Goal: Task Accomplishment & Management: Manage account settings

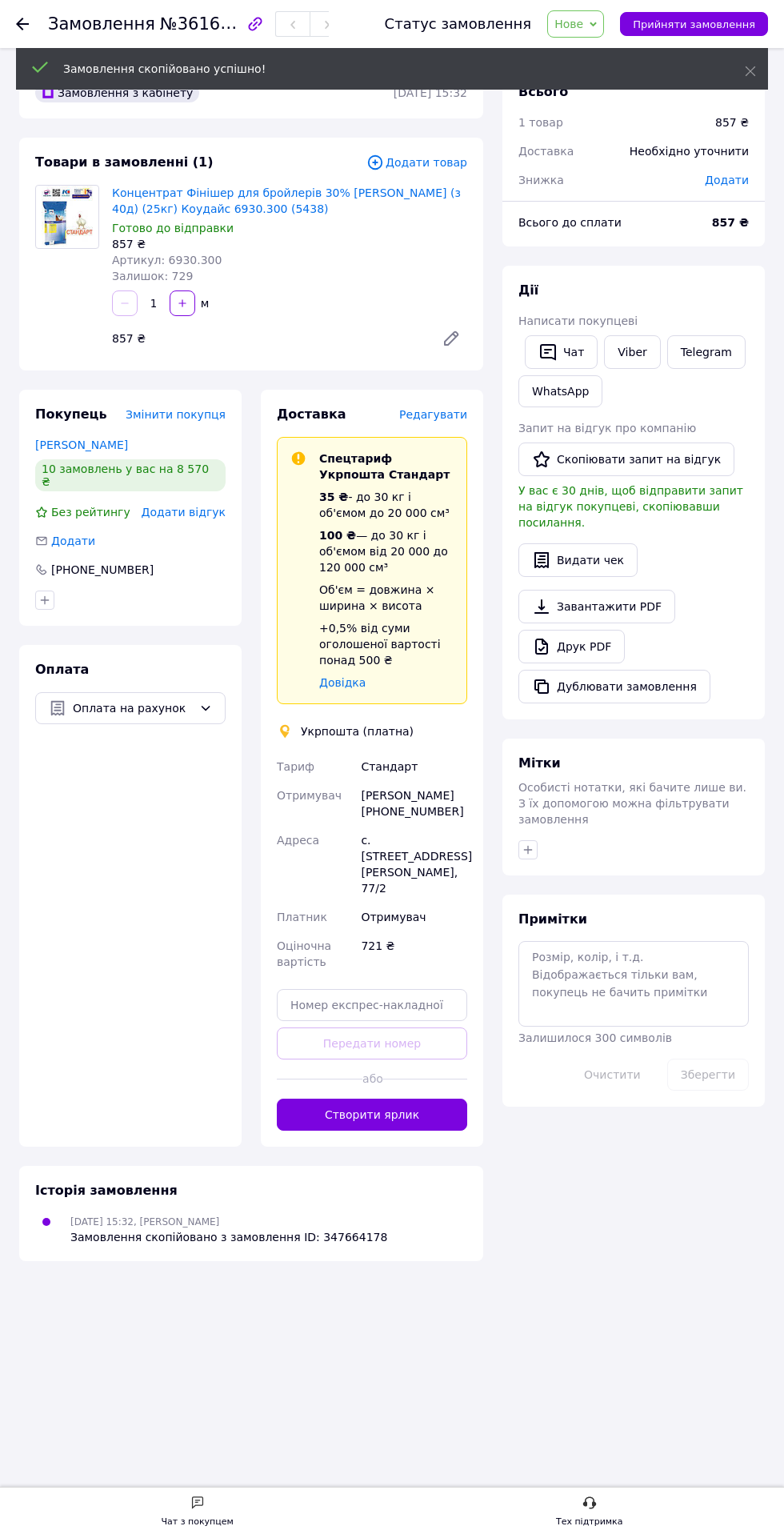
click at [425, 1099] on button "Створити ярлик" at bounding box center [371, 1114] width 191 height 32
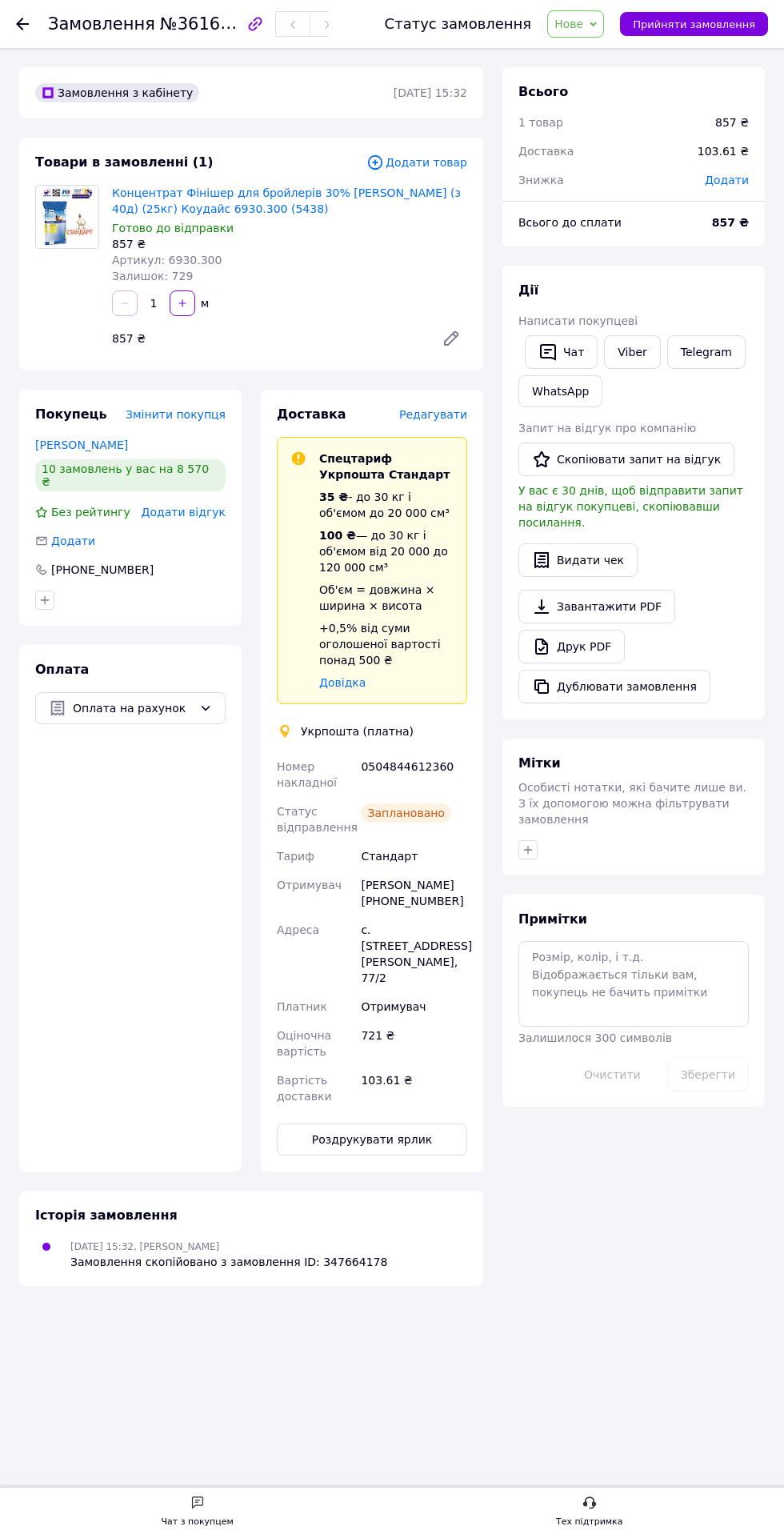
click at [338, 196] on link "Концентрат Фінішер для бройлерів 30% [PERSON_NAME] (з 40д) (25кг) Коудайс 6930.…" at bounding box center [286, 201] width 349 height 29
click at [647, 674] on button "Дублювати замовлення" at bounding box center [614, 686] width 191 height 33
click at [451, 415] on span "Редагувати" at bounding box center [433, 415] width 68 height 13
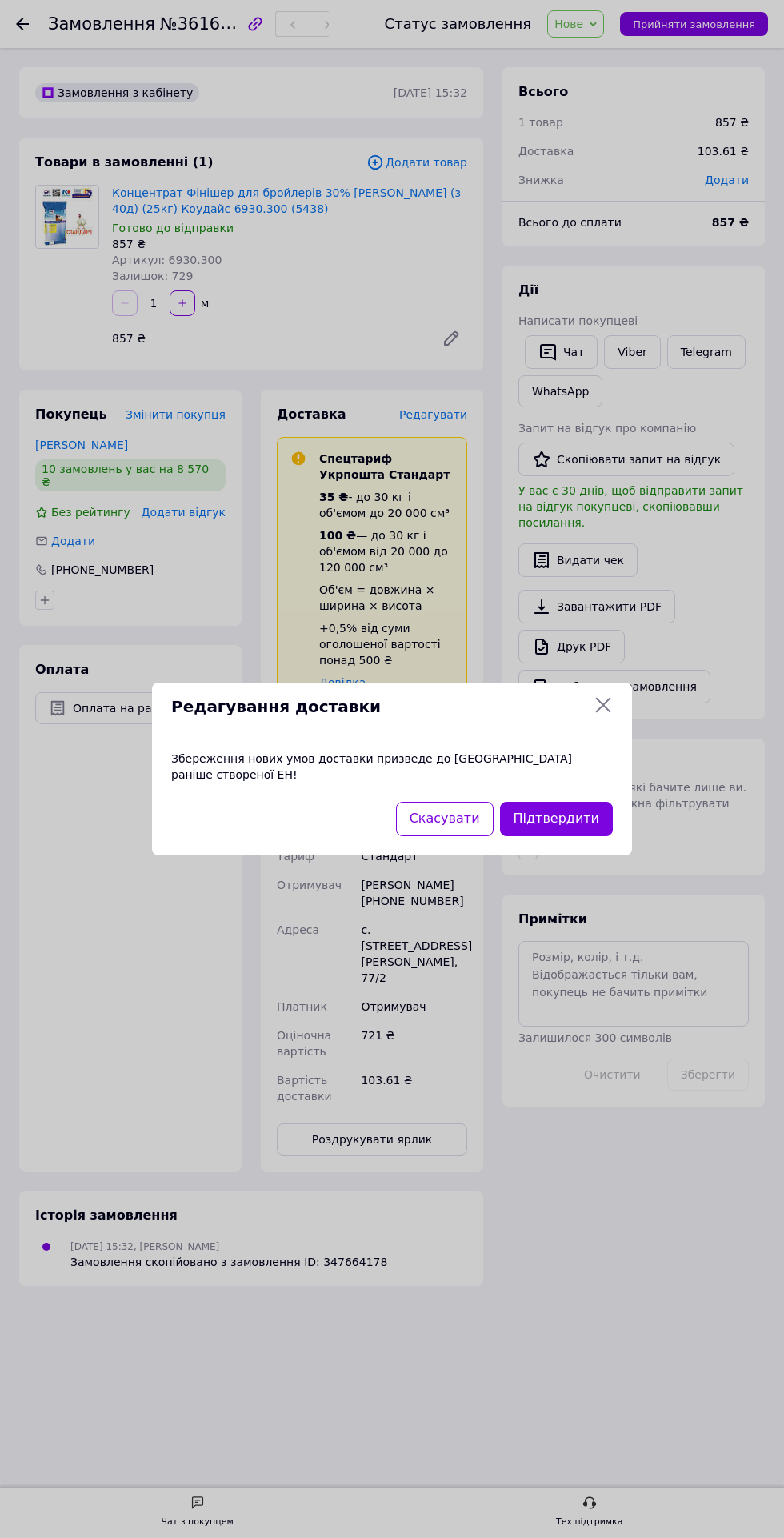
click at [589, 811] on button "Підтвердити" at bounding box center [555, 819] width 113 height 34
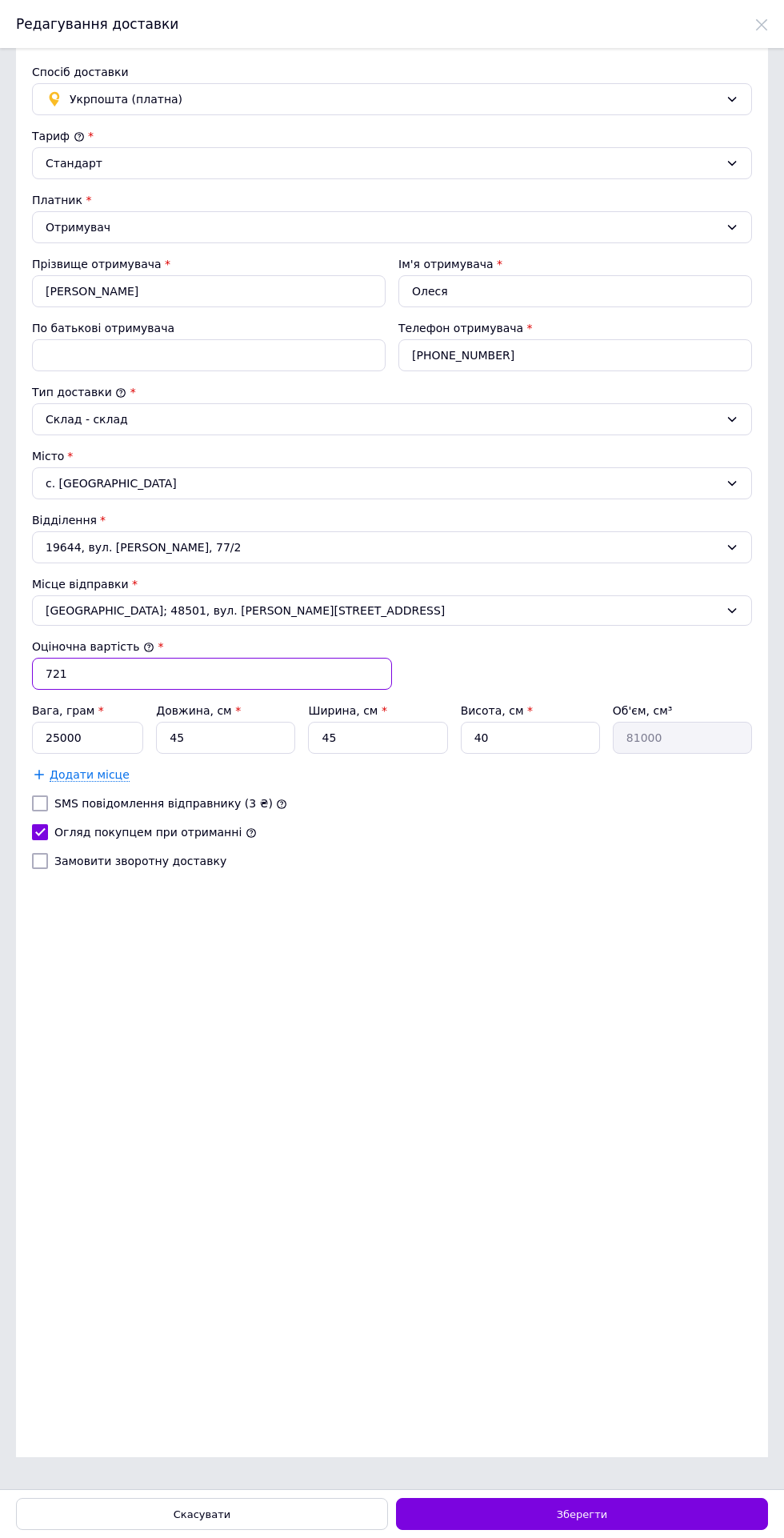
click at [238, 670] on input "721" at bounding box center [211, 673] width 359 height 32
type input "704"
click at [644, 1512] on div "Зберегти" at bounding box center [582, 1513] width 372 height 32
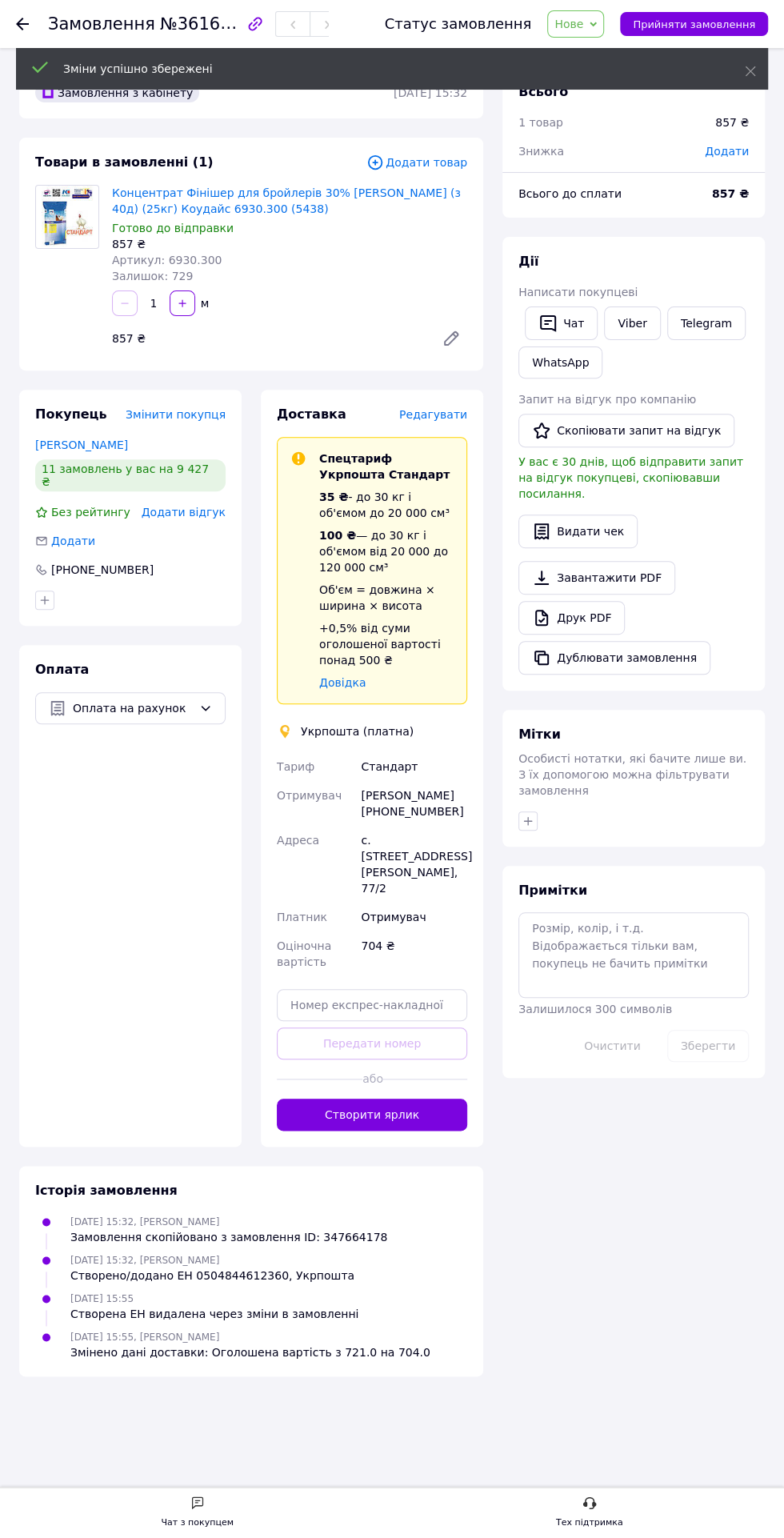
click at [425, 1099] on button "Створити ярлик" at bounding box center [371, 1114] width 191 height 32
click at [422, 1099] on button "Створити ярлик" at bounding box center [371, 1114] width 191 height 32
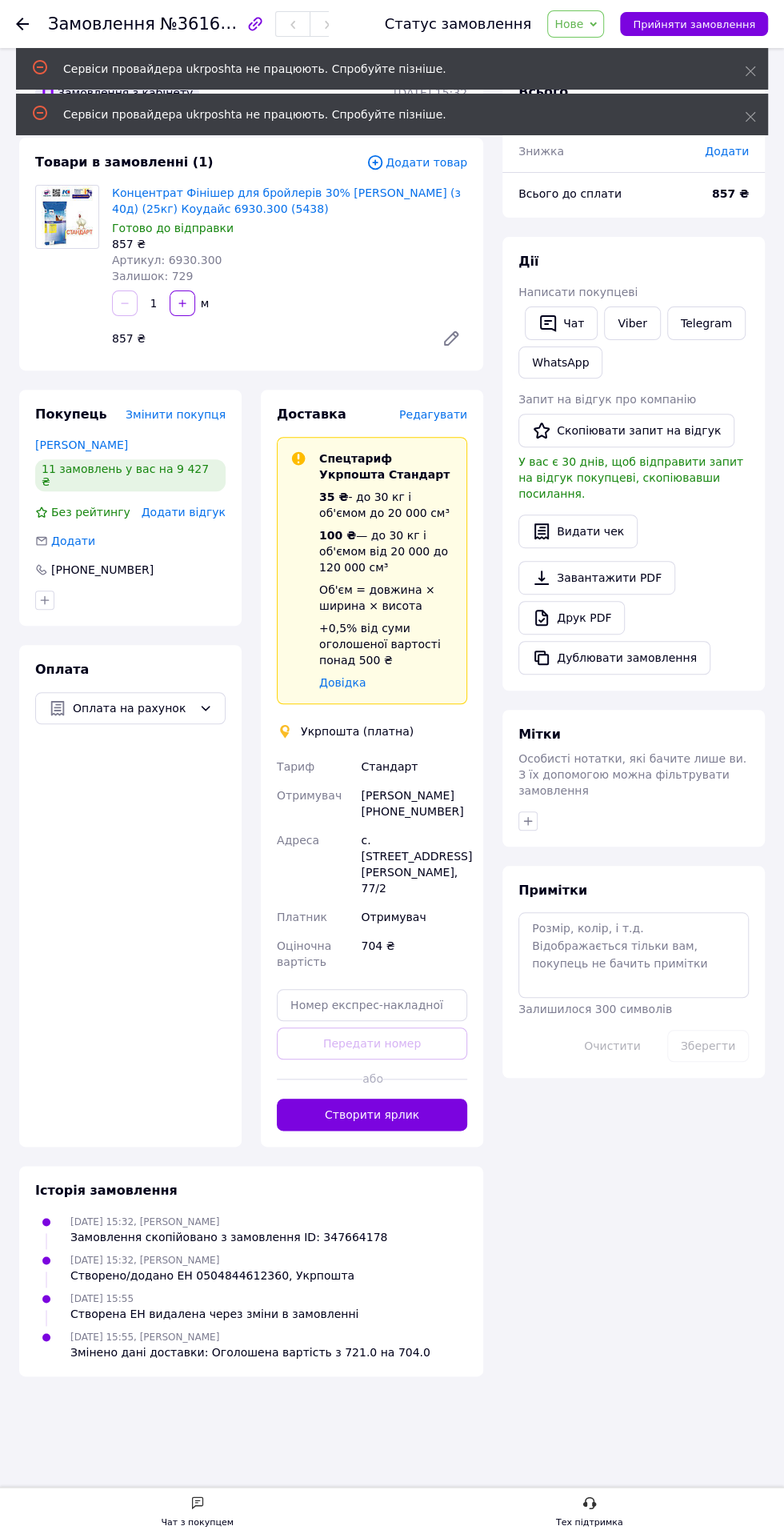
click at [416, 1099] on button "Створити ярлик" at bounding box center [371, 1114] width 191 height 32
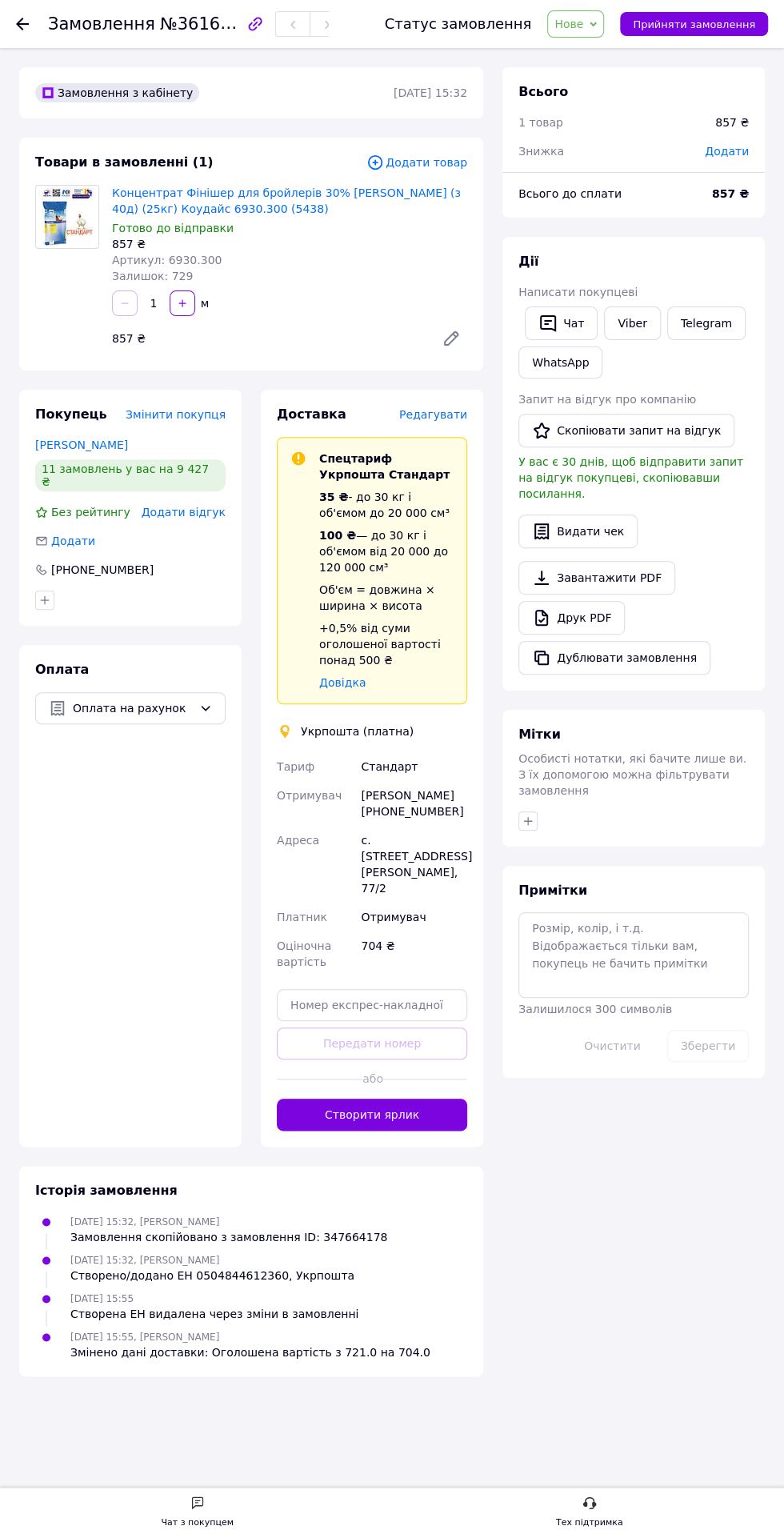
click at [644, 641] on button "Дублювати замовлення" at bounding box center [614, 657] width 191 height 33
click at [420, 1102] on button "Створити ярлик" at bounding box center [371, 1114] width 191 height 32
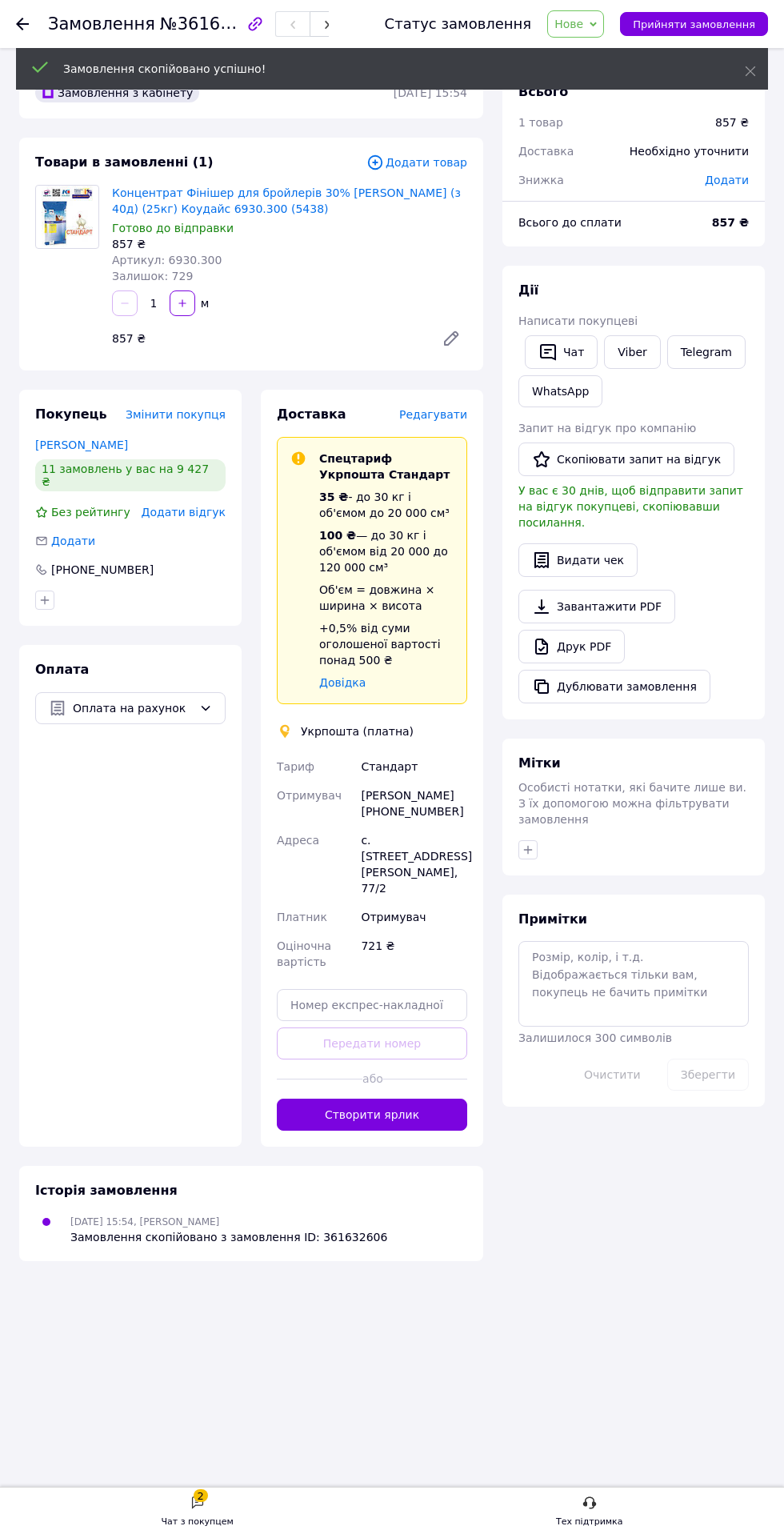
click at [304, 1099] on button "Створити ярлик" at bounding box center [371, 1114] width 191 height 32
click at [179, 1486] on div "Замовлення №361636618 Статус замовлення Нове Прийнято Виконано Скасовано Оплаче…" at bounding box center [392, 769] width 784 height 1538
click at [195, 1474] on div "Замовлення №361636618 Статус замовлення Нове Прийнято Виконано Скасовано Оплаче…" at bounding box center [392, 769] width 784 height 1538
click at [184, 1522] on div "Чат з покупцем" at bounding box center [198, 1522] width 72 height 16
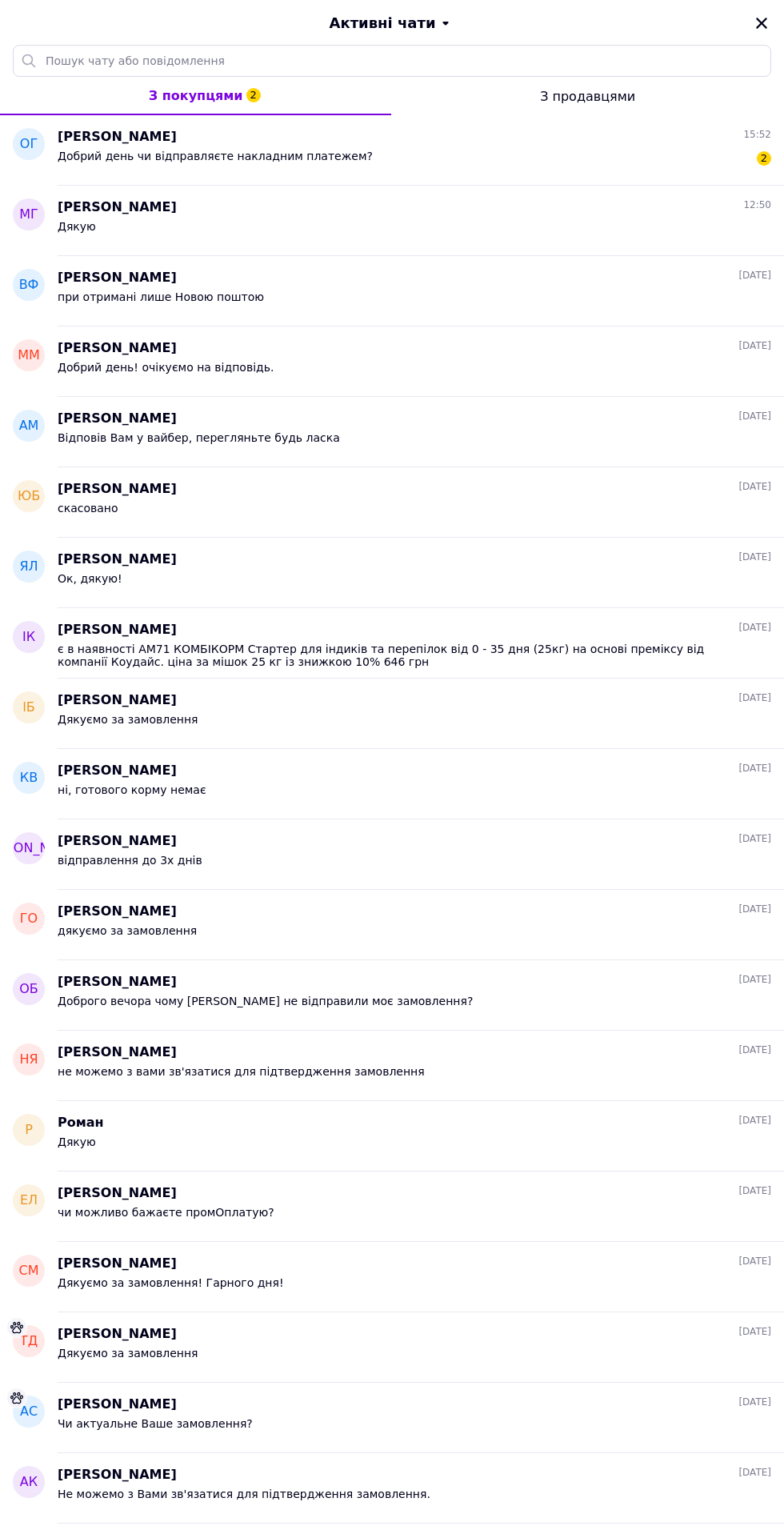
click at [420, 157] on div "Добрий день чи відправляєте накладним платежем? 2" at bounding box center [415, 159] width 714 height 25
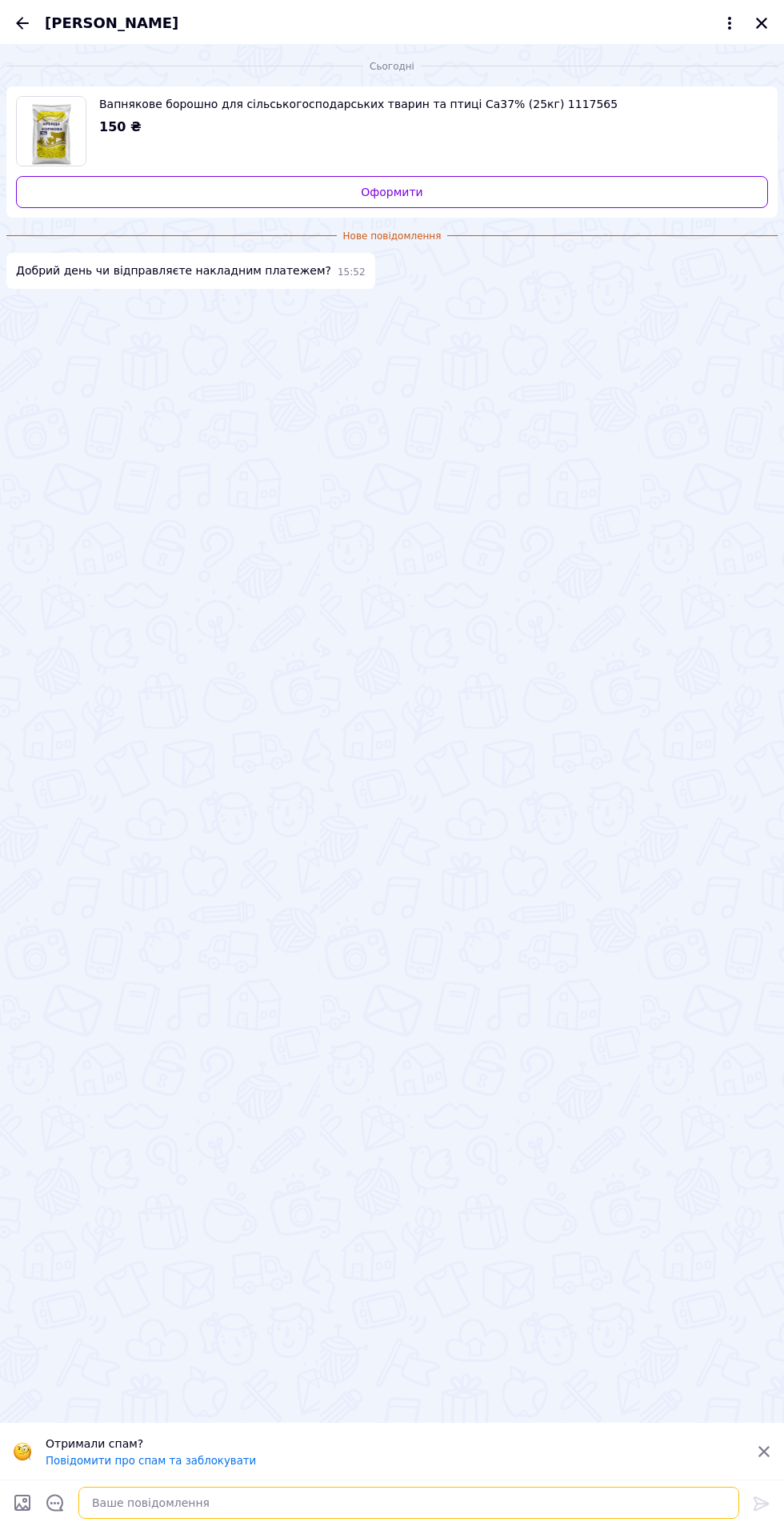
click at [373, 1501] on textarea at bounding box center [408, 1502] width 660 height 32
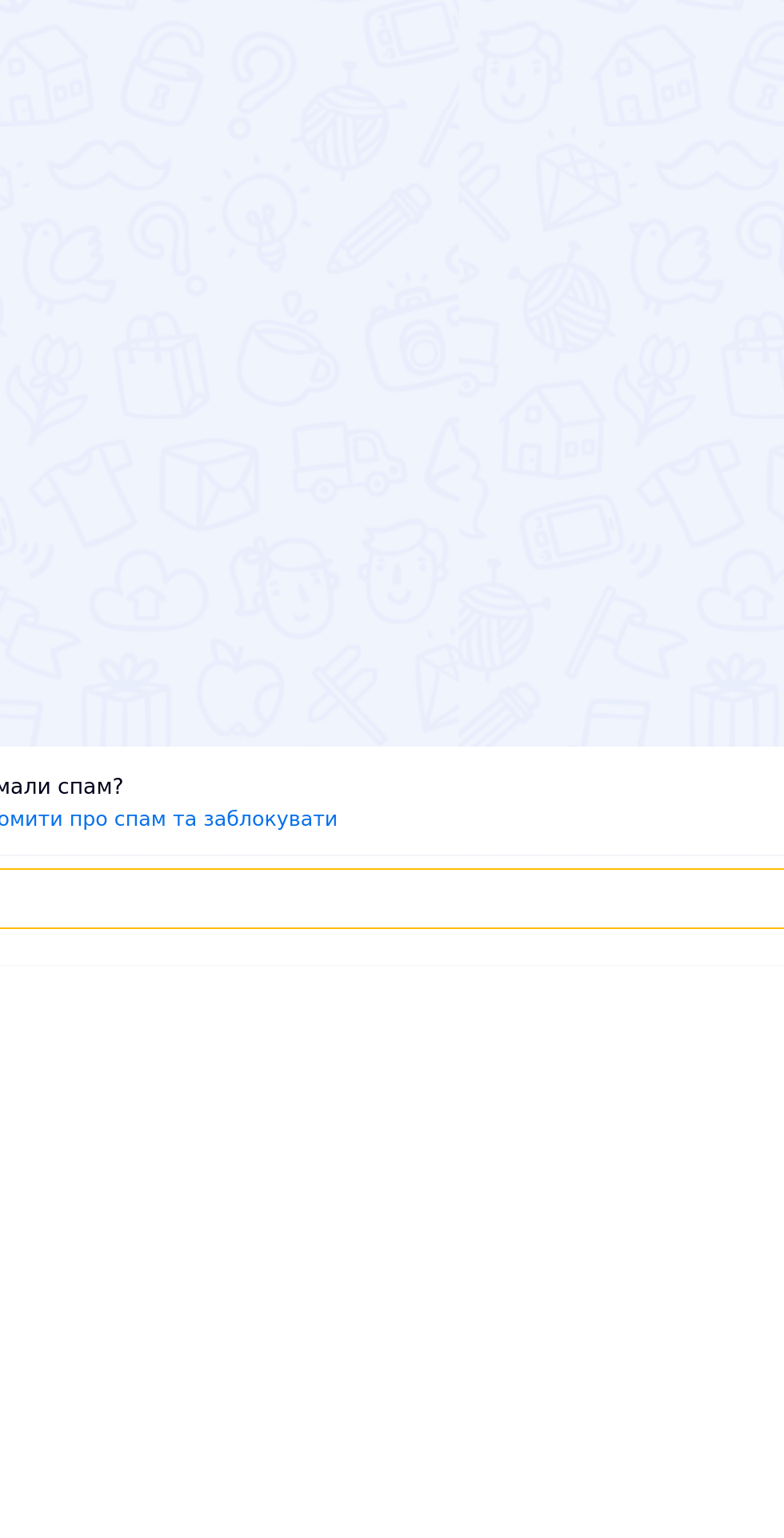
scroll to position [6, 0]
type textarea "Добрий день"
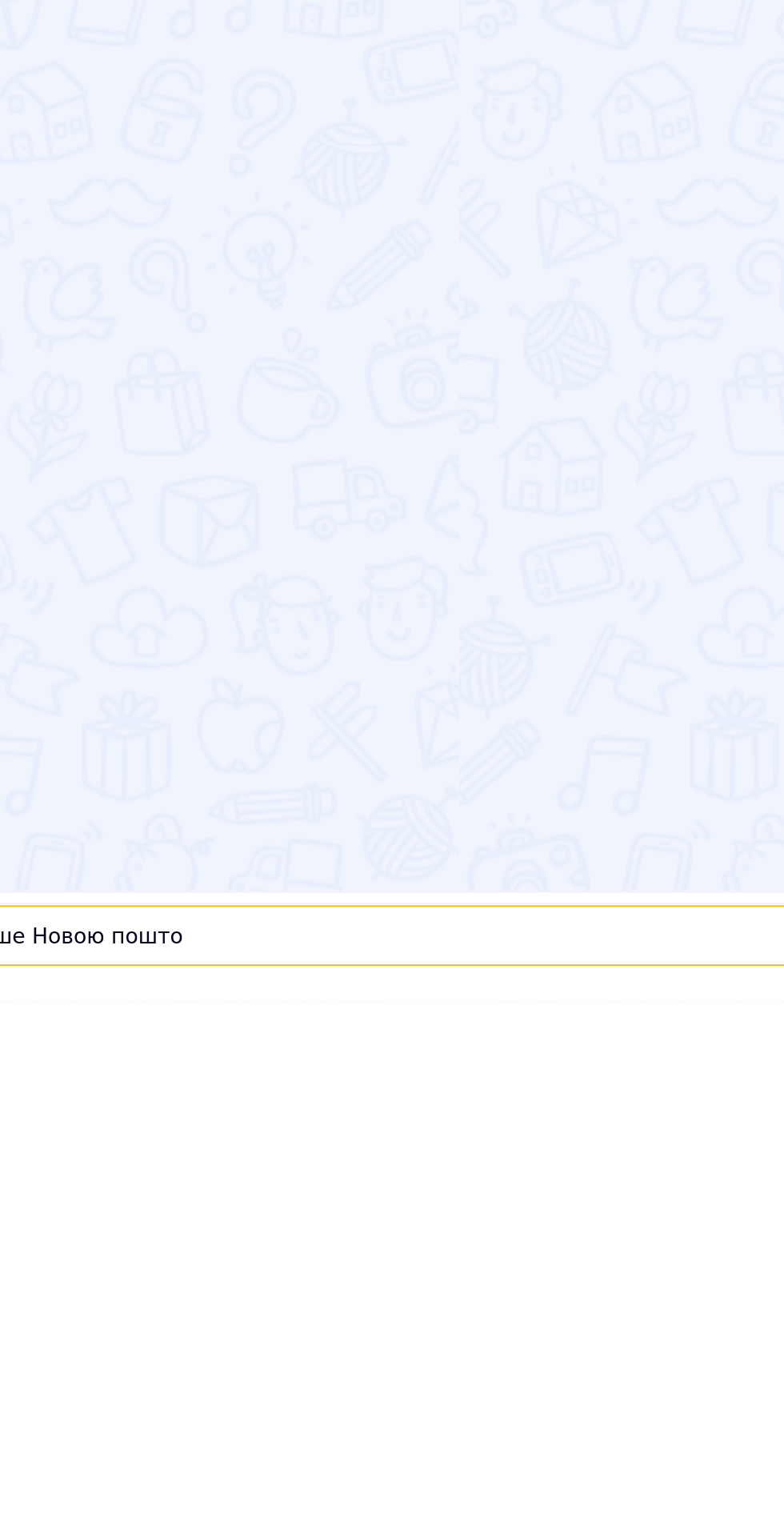
type textarea "лише Новою поштою"
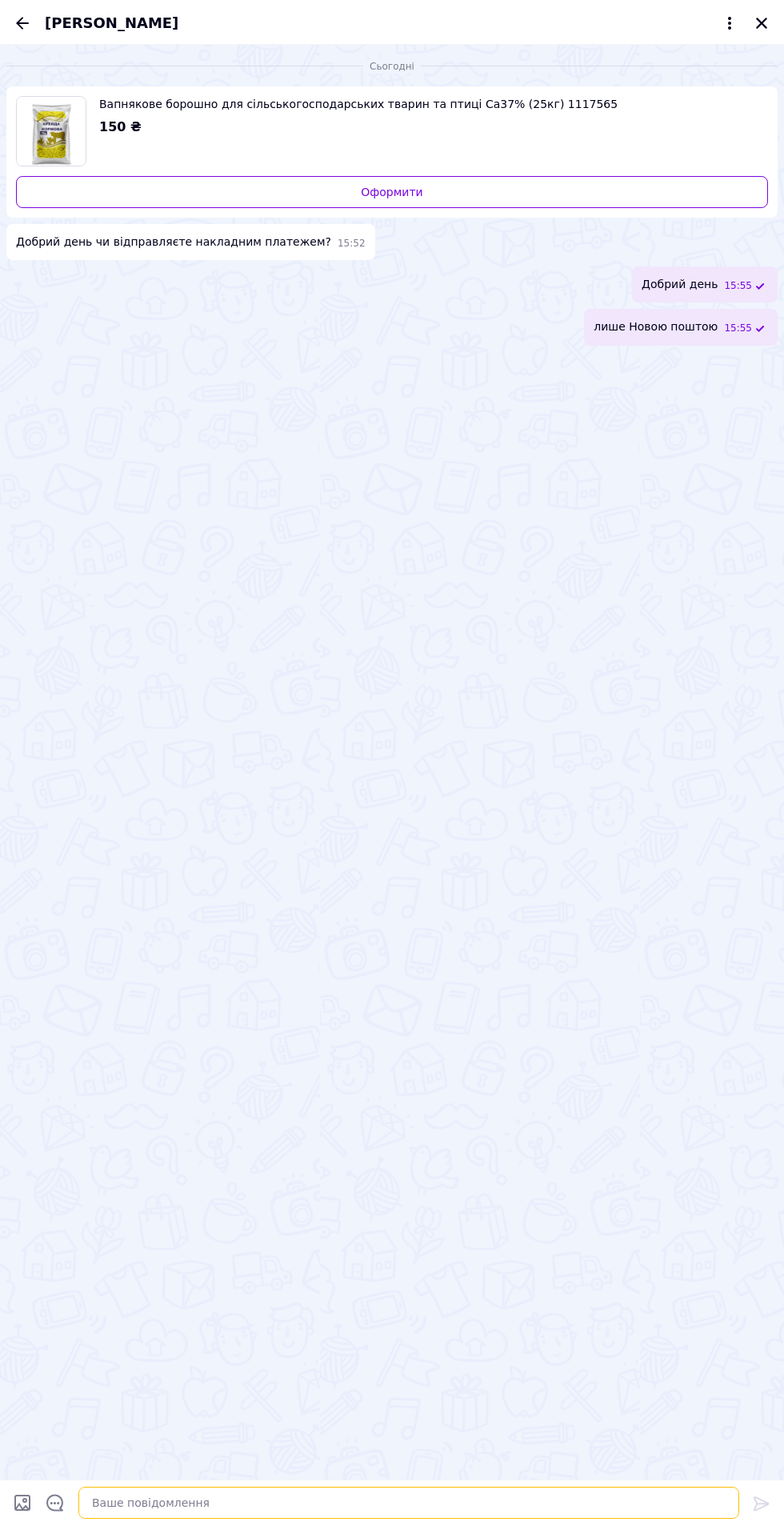
scroll to position [145, 0]
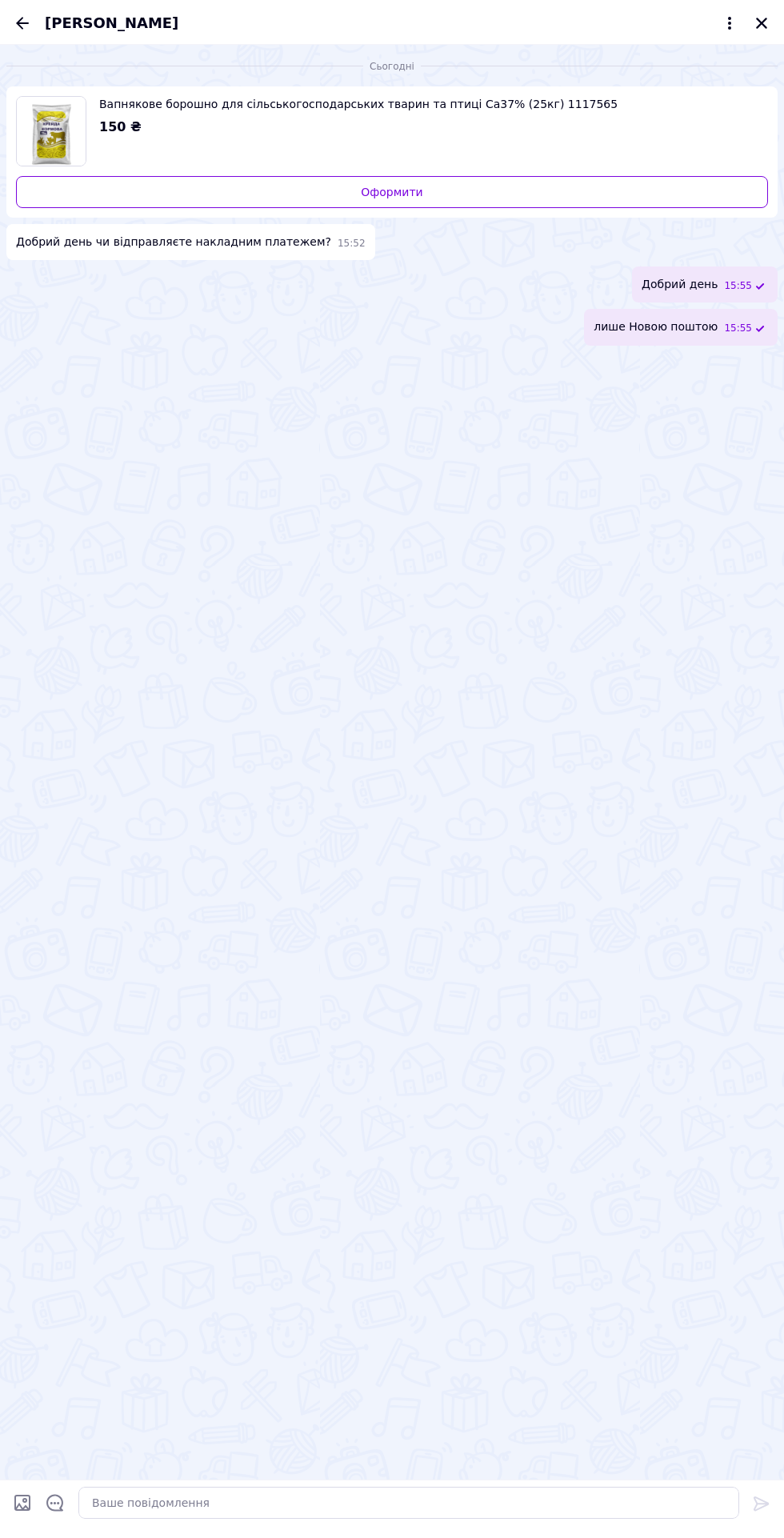
click at [761, 23] on icon "Закрити" at bounding box center [761, 23] width 11 height 11
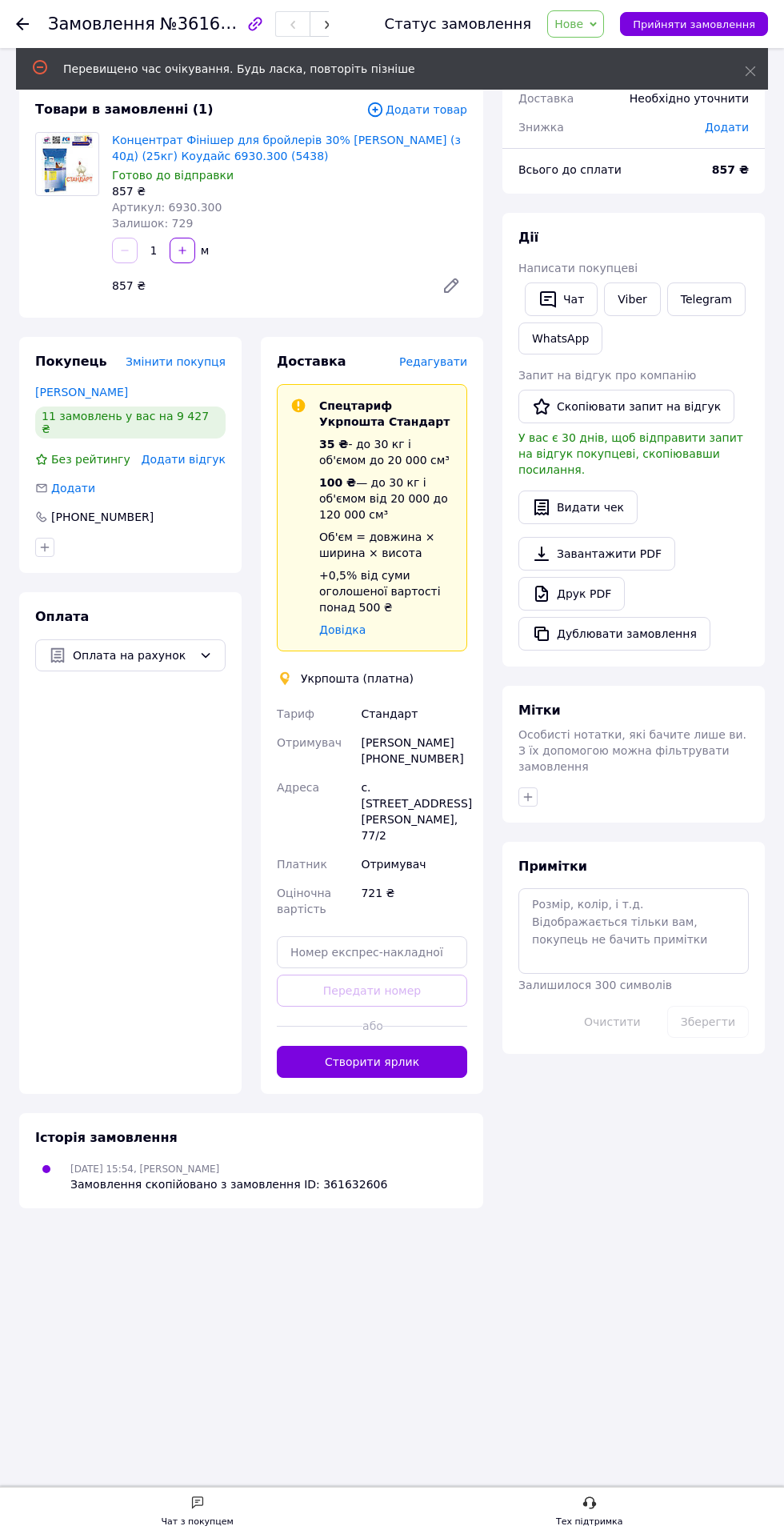
click at [404, 1046] on button "Створити ярлик" at bounding box center [371, 1061] width 191 height 32
click at [644, 617] on button "Дублювати замовлення" at bounding box center [614, 633] width 191 height 33
click at [449, 355] on span "Редагувати" at bounding box center [433, 361] width 68 height 13
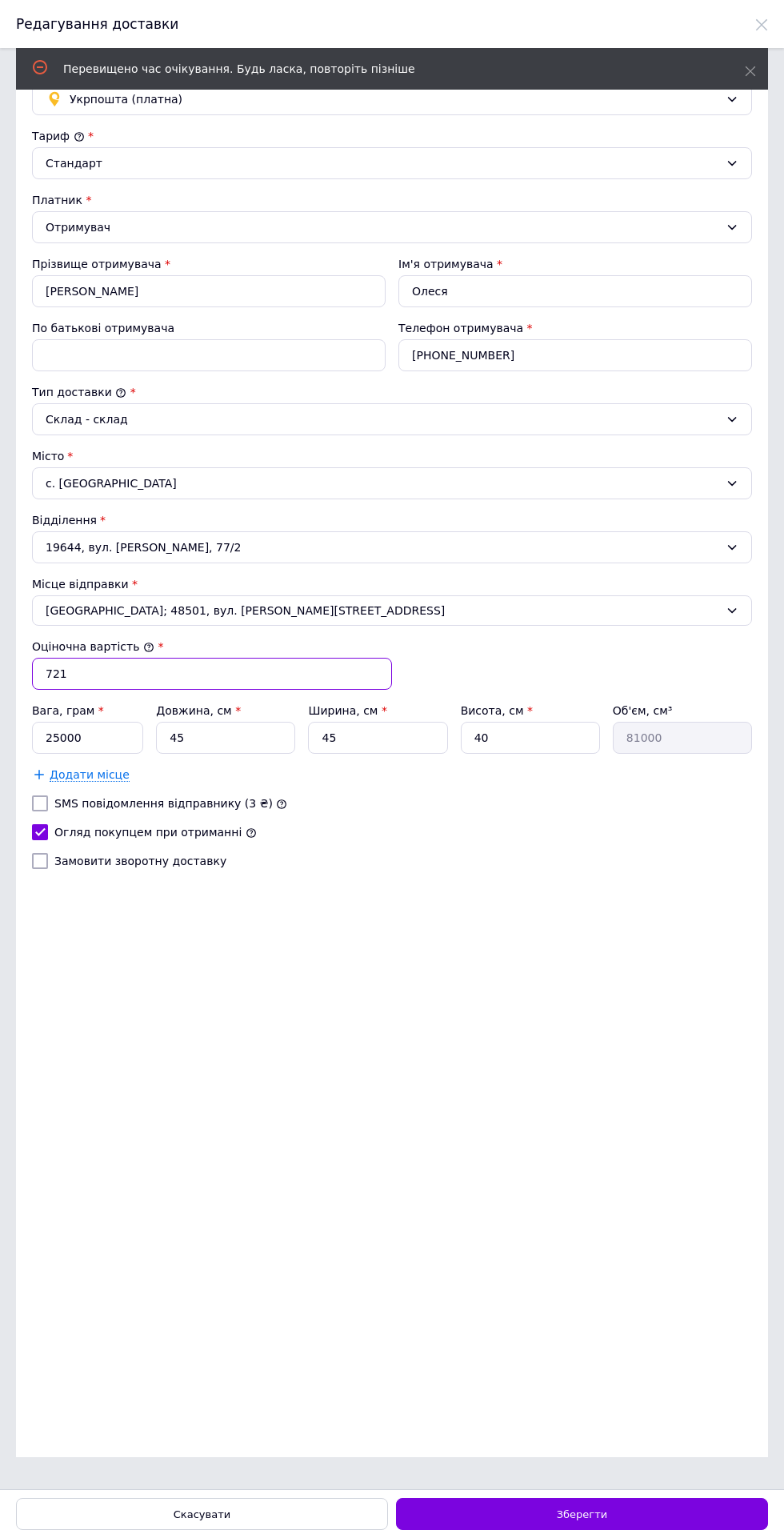
click at [292, 666] on input "721" at bounding box center [211, 673] width 359 height 32
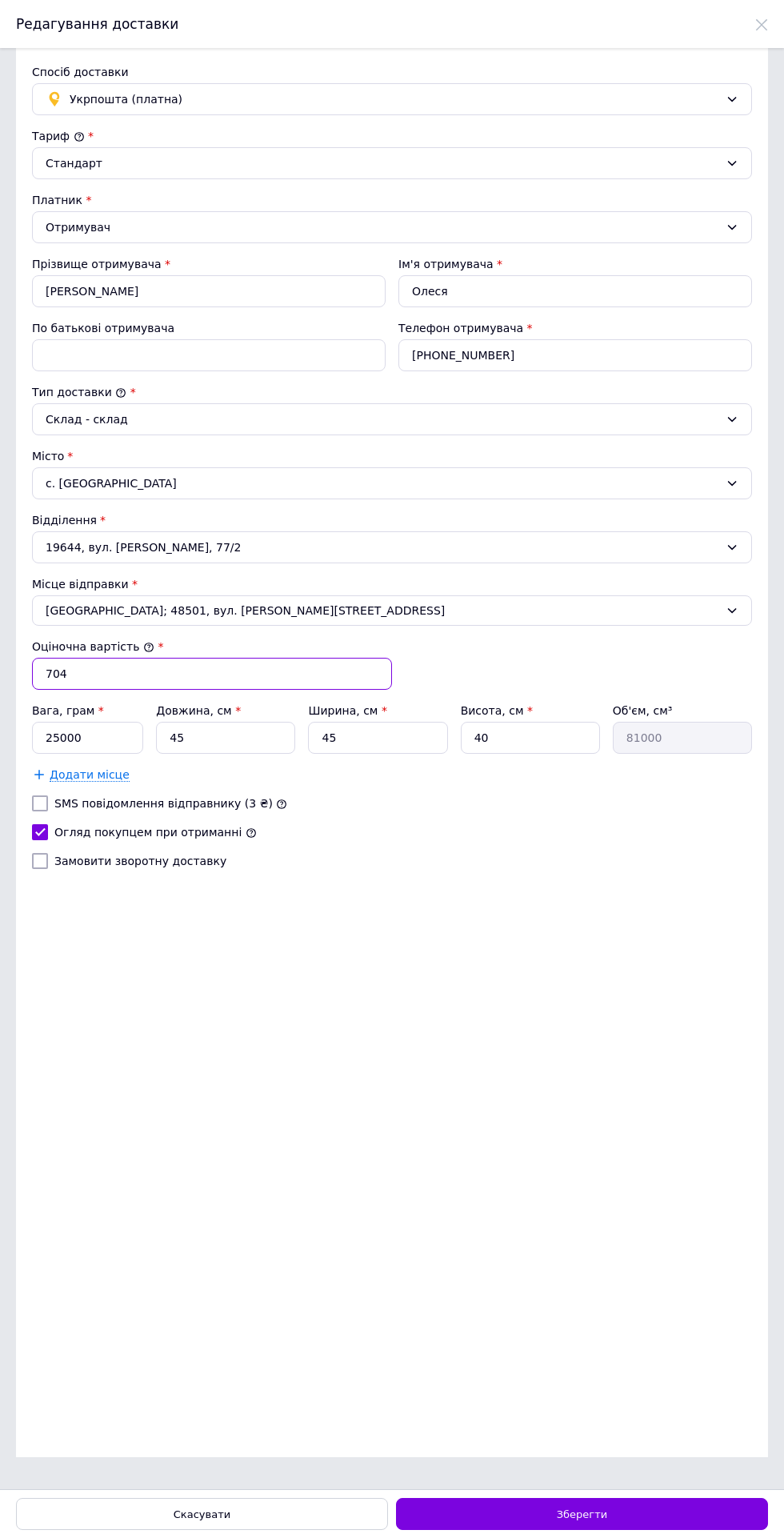
type input "704"
click at [642, 1505] on div "Зберегти" at bounding box center [582, 1513] width 372 height 32
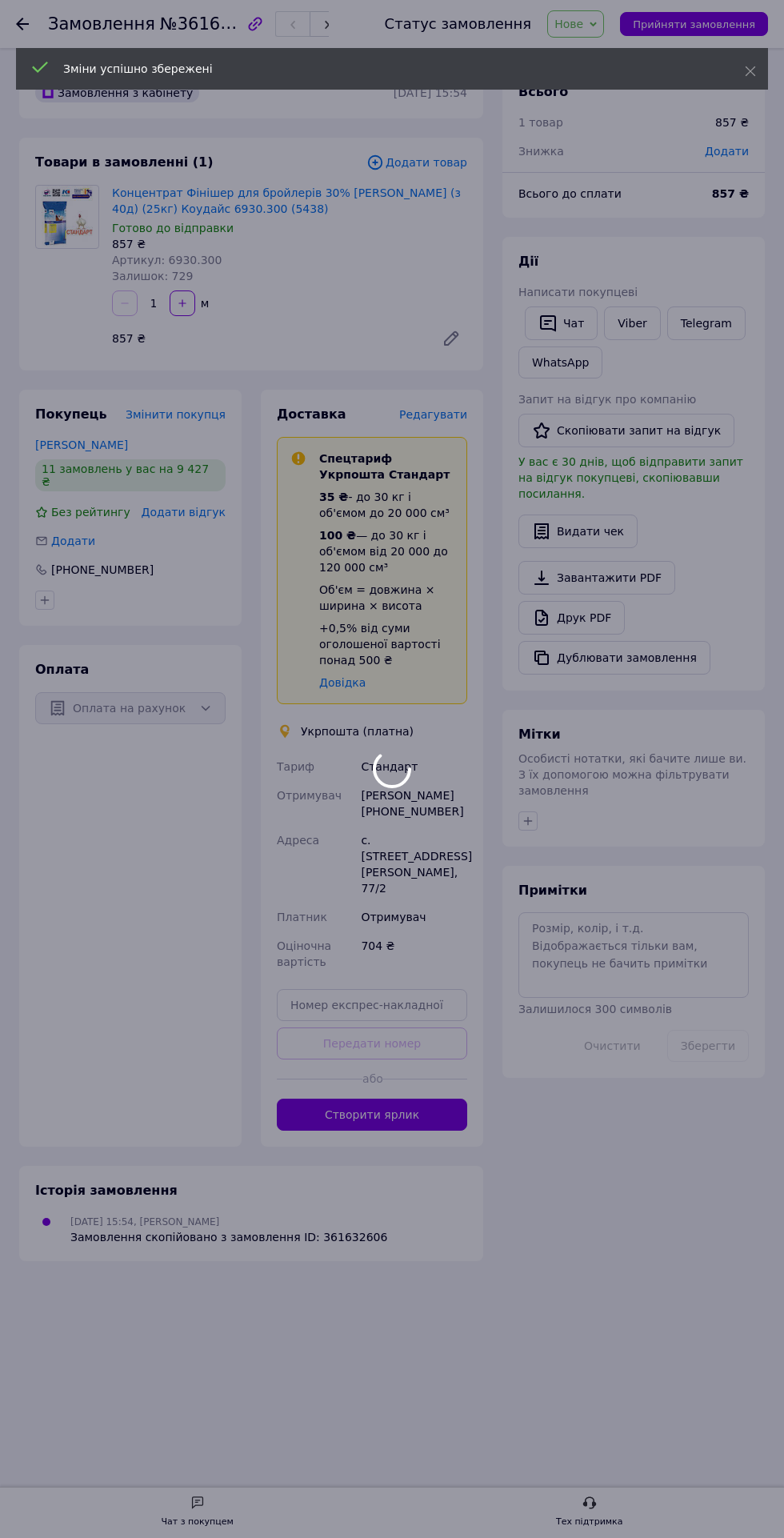
scroll to position [145, 0]
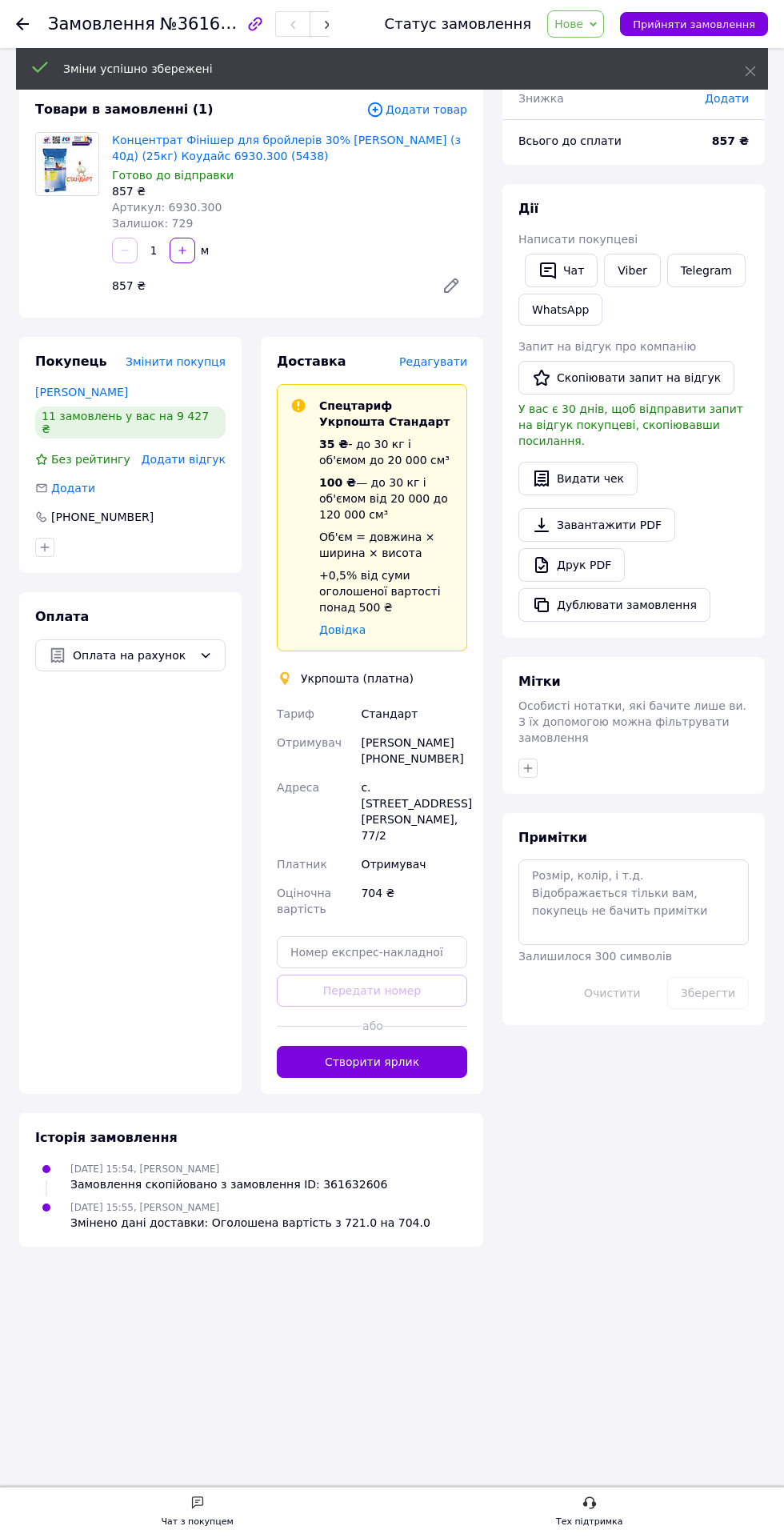
click at [416, 1046] on button "Створити ярлик" at bounding box center [371, 1061] width 191 height 32
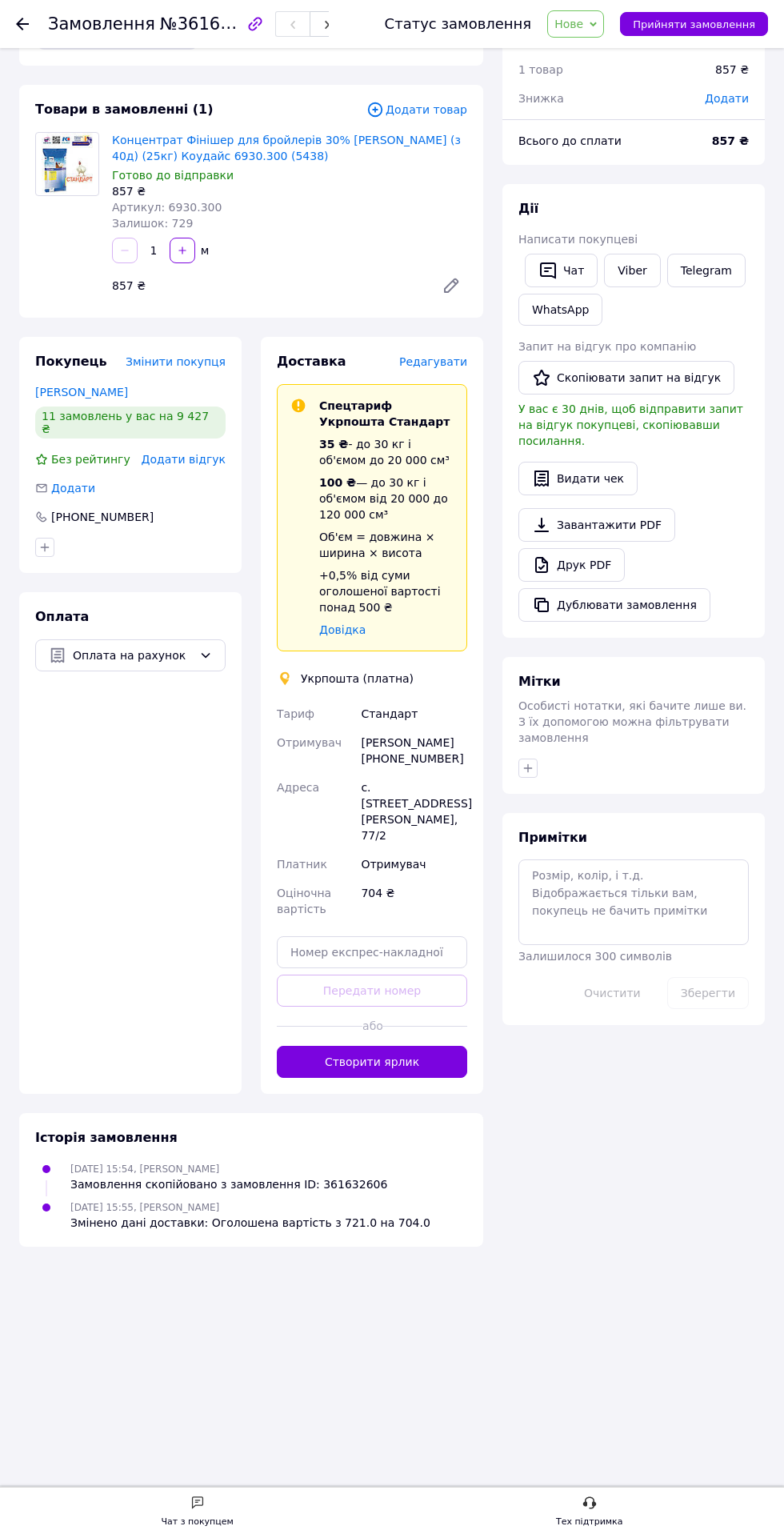
click at [420, 1046] on button "Створити ярлик" at bounding box center [371, 1061] width 191 height 32
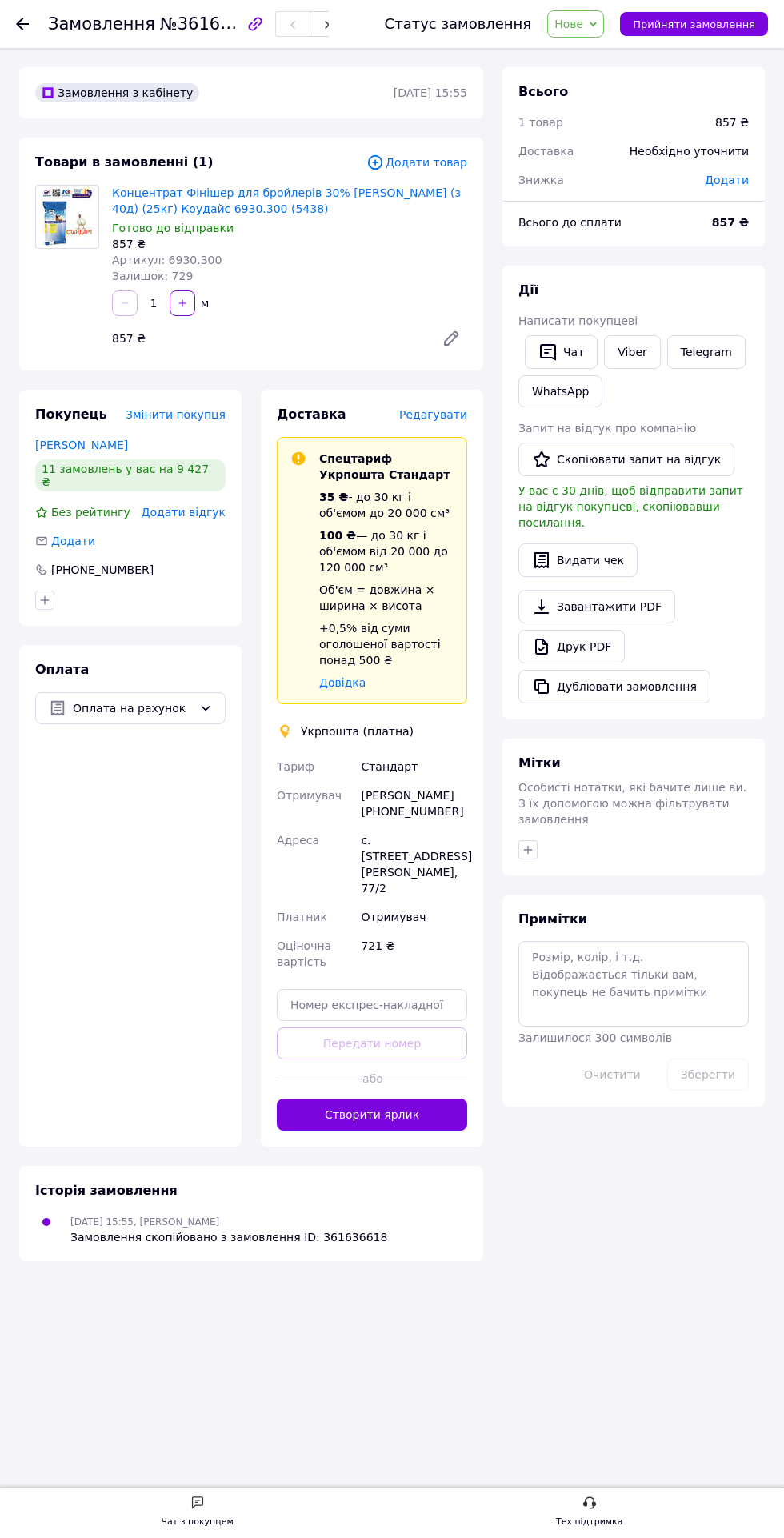
click at [451, 408] on span "Редагувати" at bounding box center [433, 415] width 68 height 13
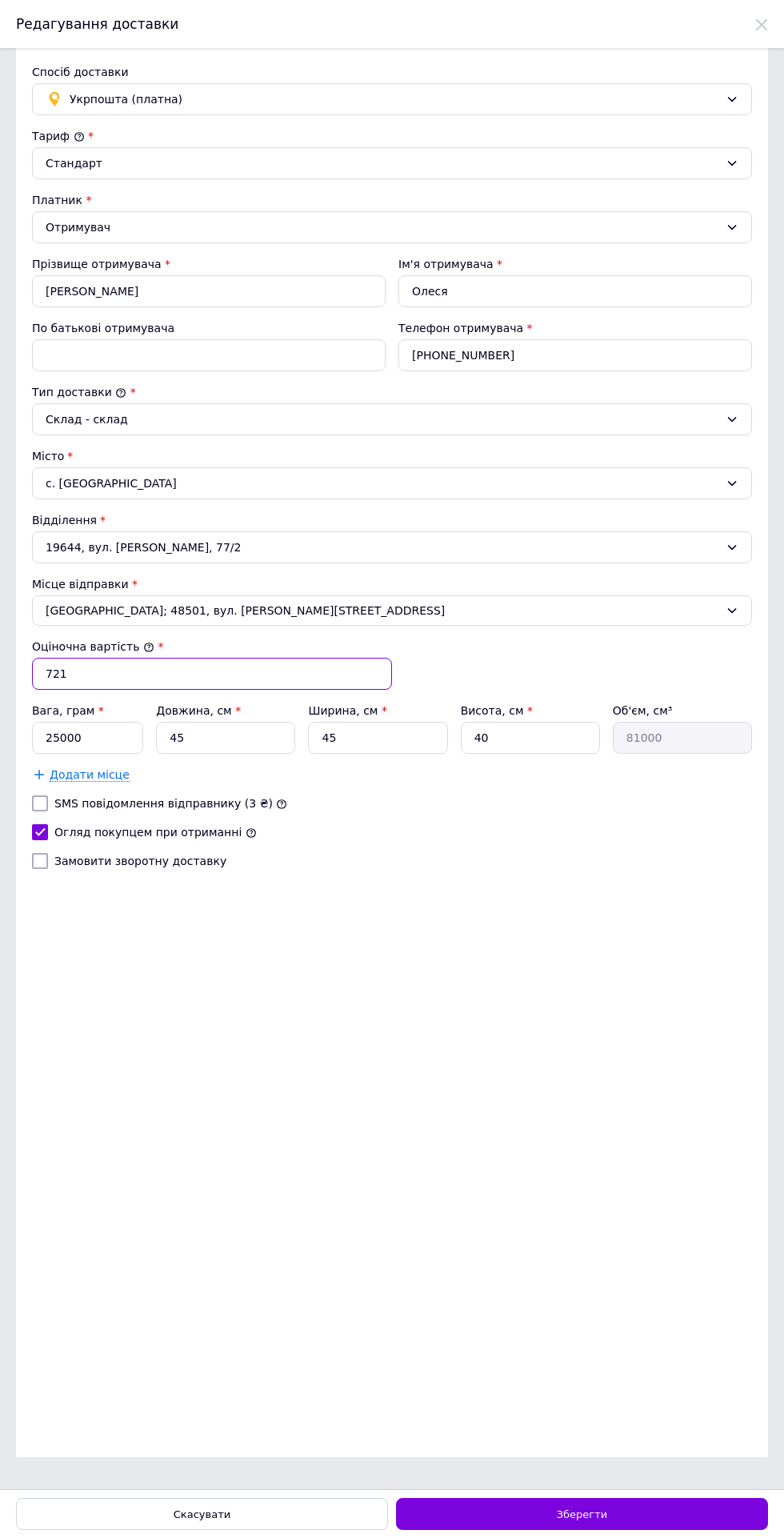
click at [335, 671] on input "721" at bounding box center [211, 673] width 359 height 32
type input "704"
click at [639, 1504] on div "Зберегти" at bounding box center [582, 1513] width 372 height 32
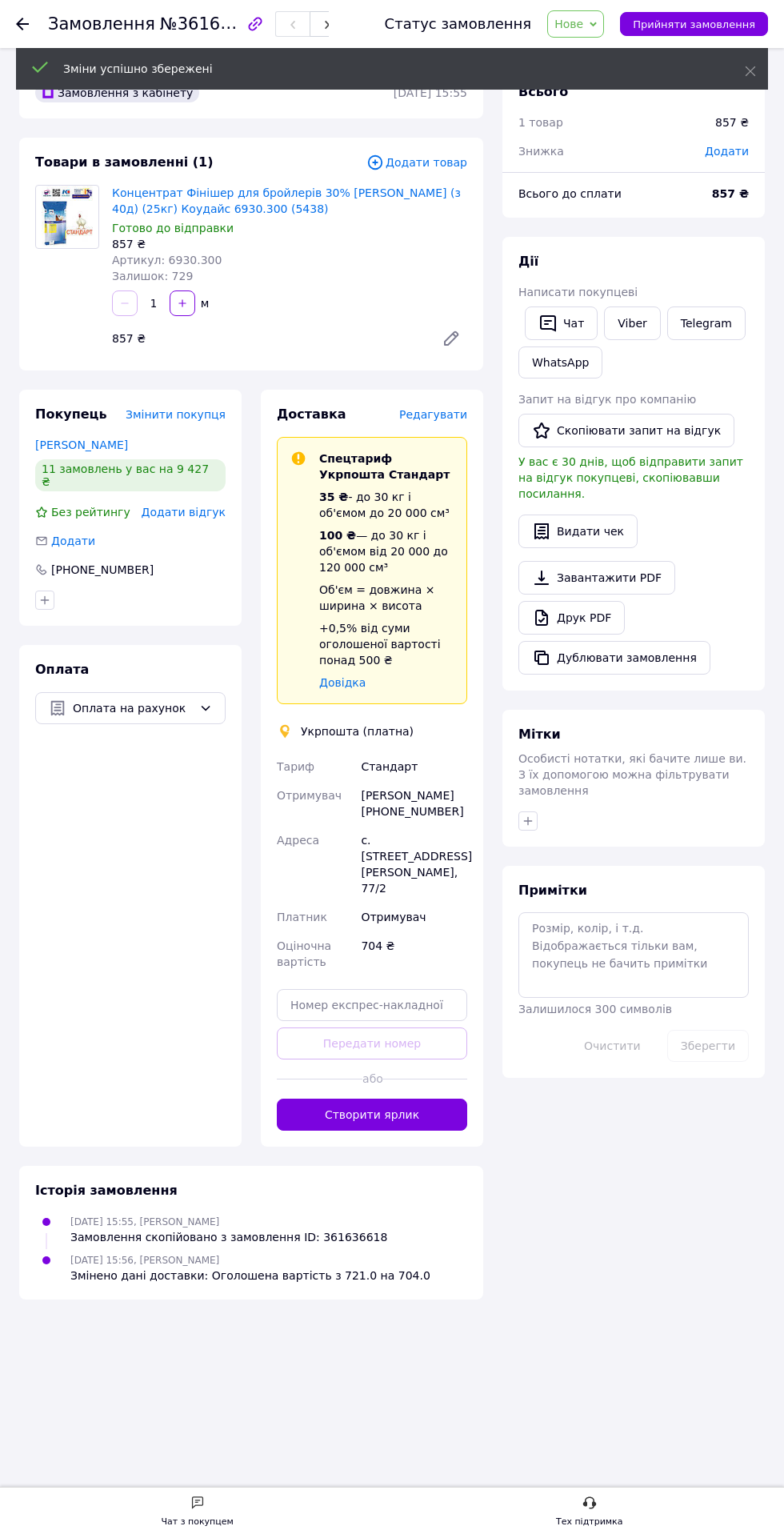
click at [419, 1099] on button "Створити ярлик" at bounding box center [371, 1114] width 191 height 32
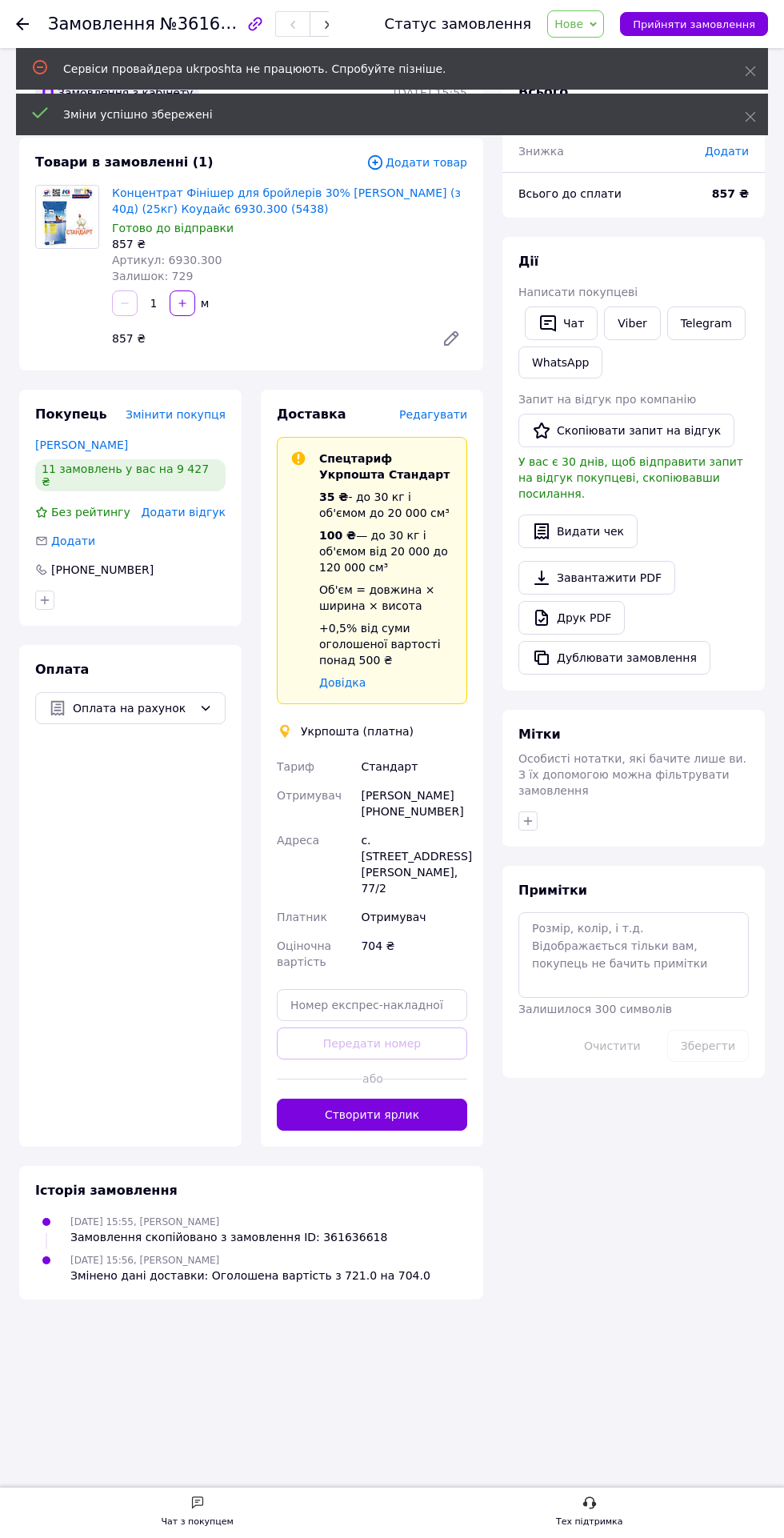
click at [649, 643] on button "Дублювати замовлення" at bounding box center [614, 657] width 191 height 33
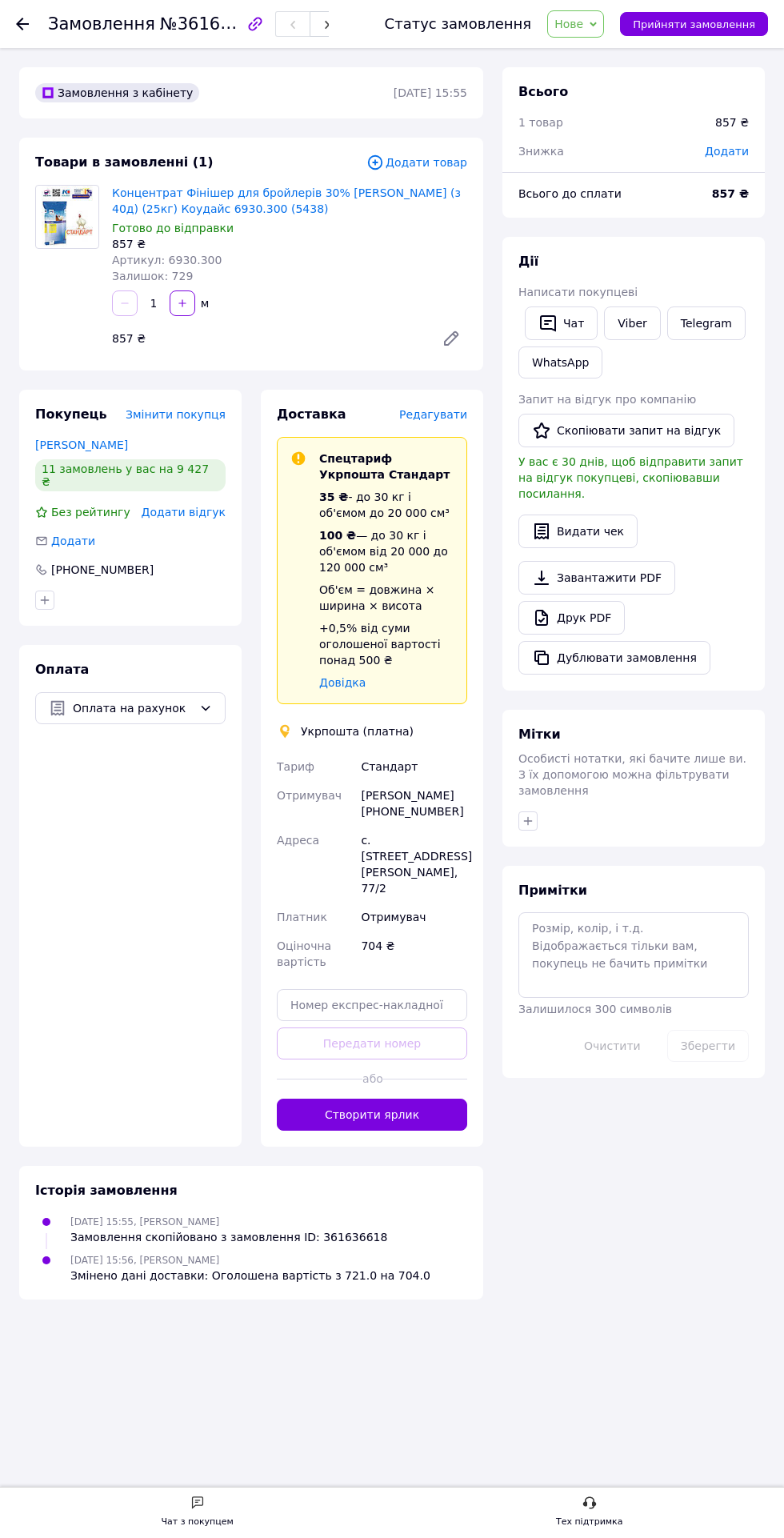
click at [407, 1106] on button "Створити ярлик" at bounding box center [371, 1114] width 191 height 32
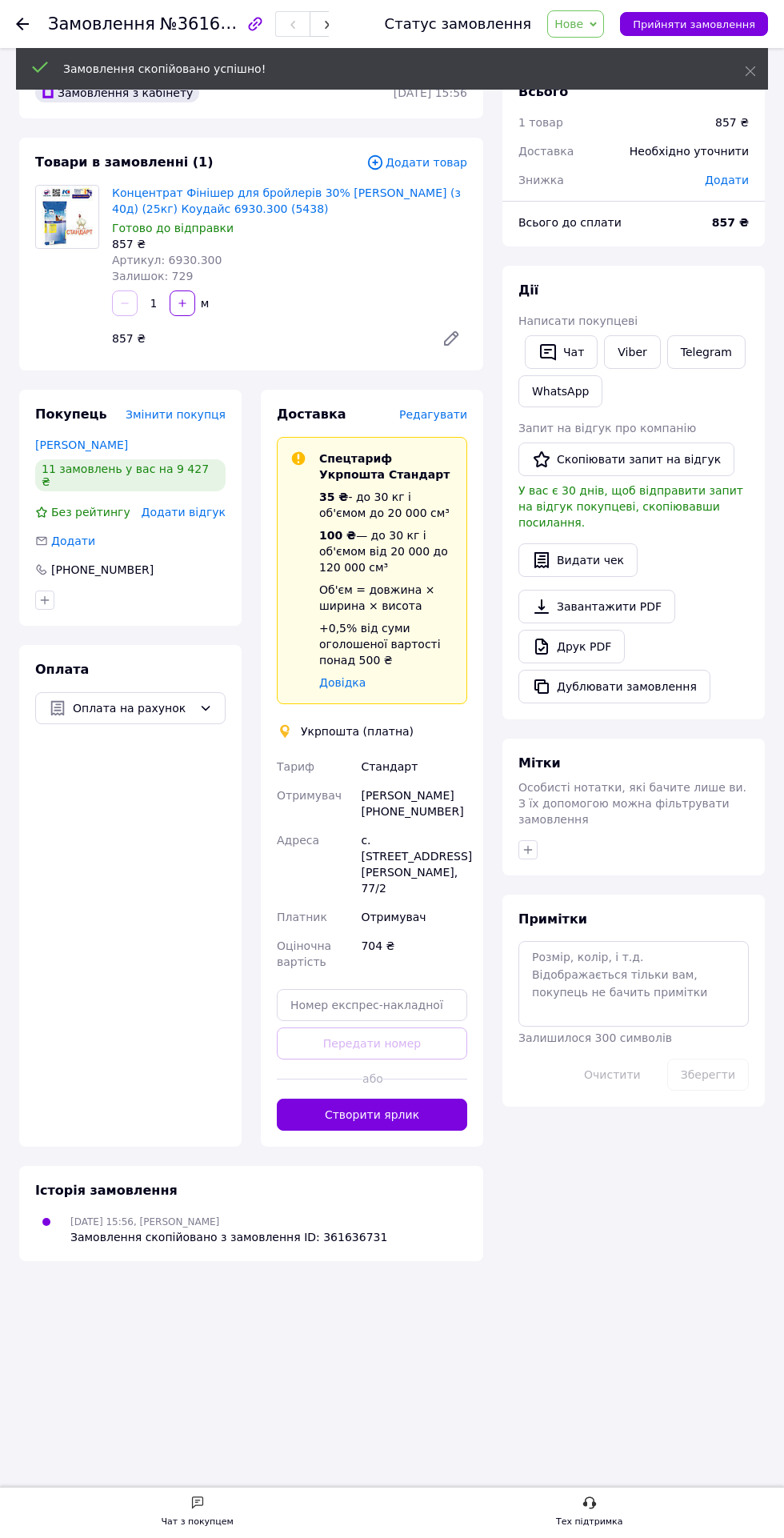
click at [311, 1106] on button "Створити ярлик" at bounding box center [371, 1114] width 191 height 32
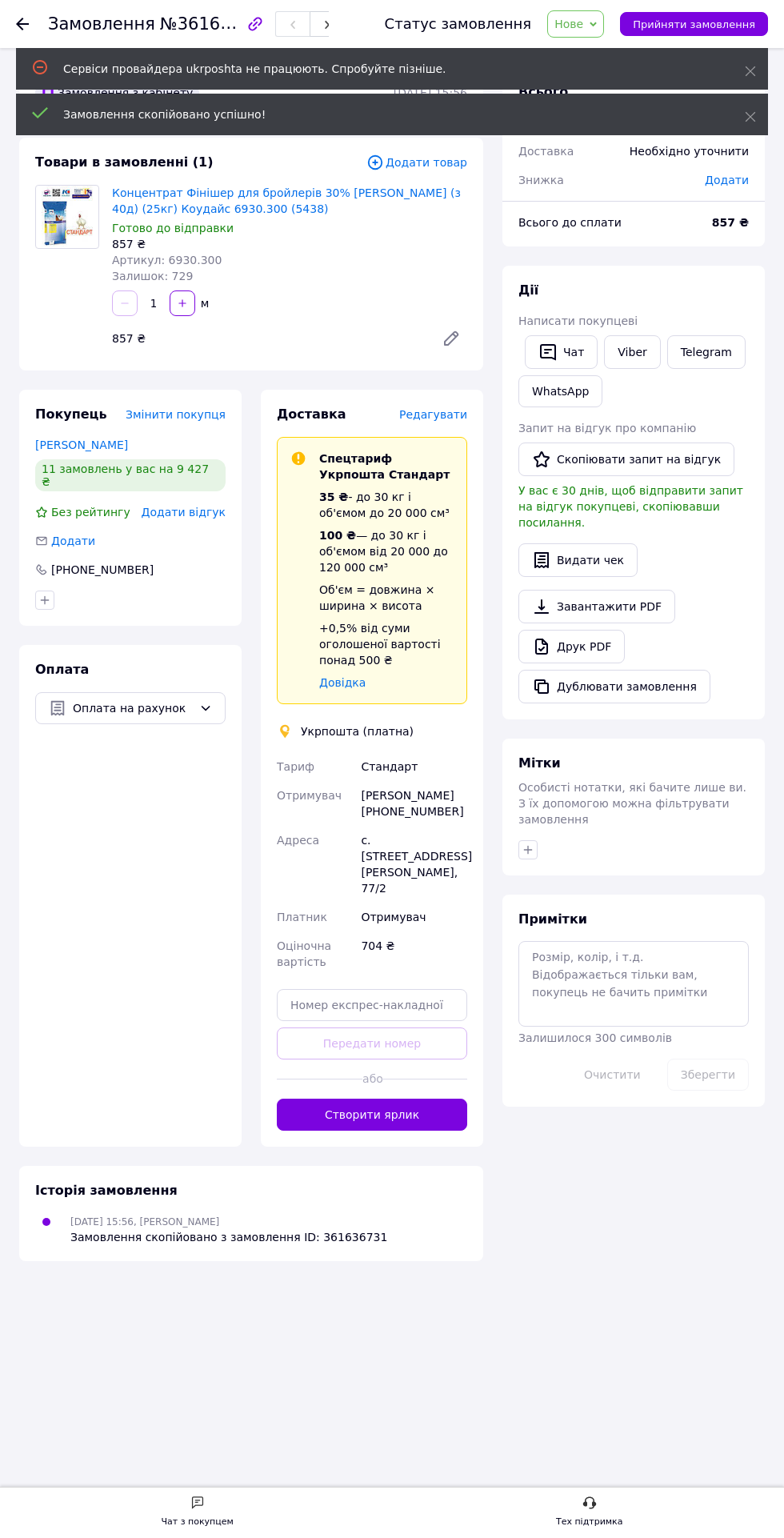
click at [633, 670] on button "Дублювати замовлення" at bounding box center [614, 686] width 191 height 33
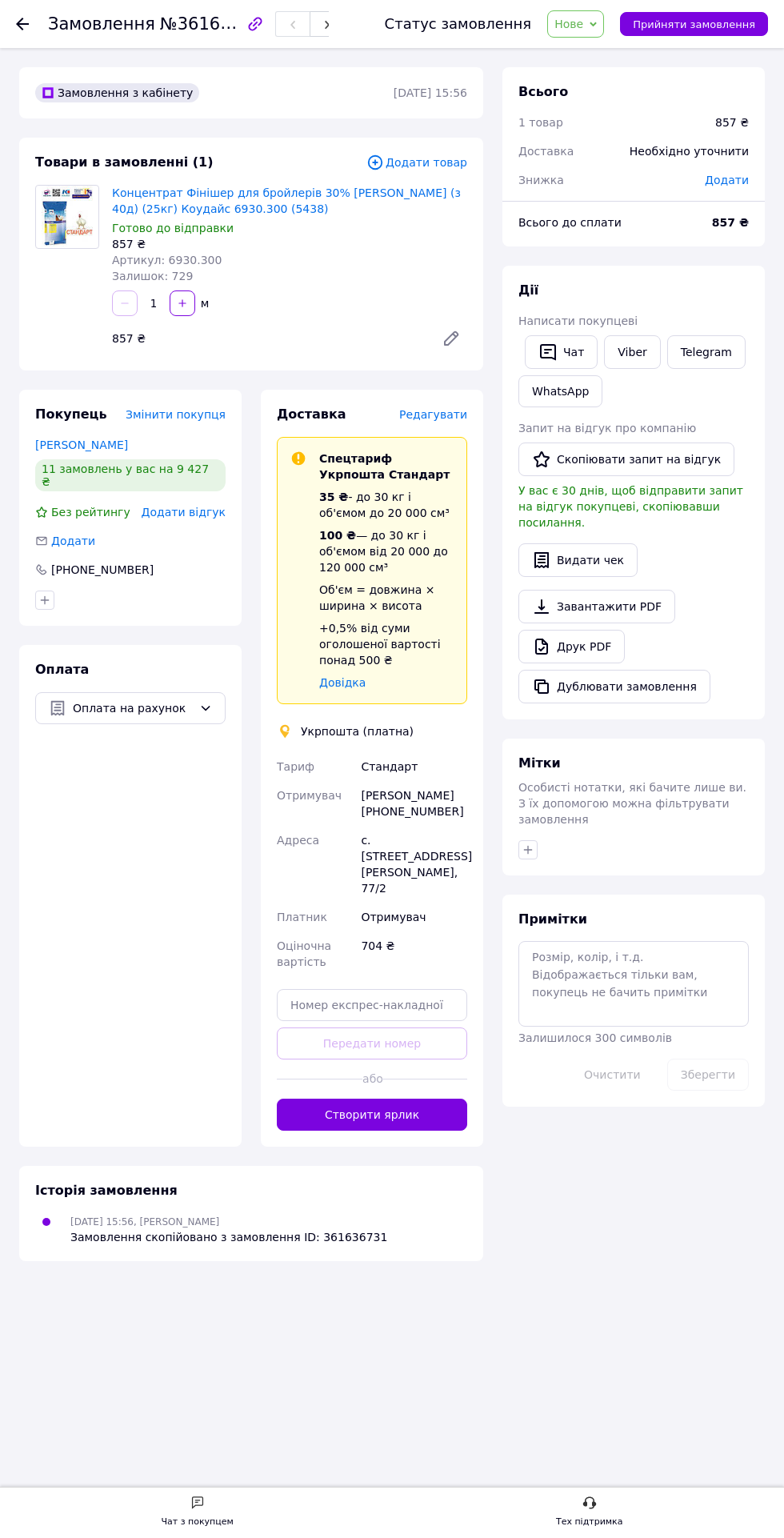
click at [399, 1102] on button "Створити ярлик" at bounding box center [371, 1114] width 191 height 32
click at [401, 1111] on button "Створити ярлик" at bounding box center [371, 1114] width 191 height 32
click at [641, 670] on button "Дублювати замовлення" at bounding box center [614, 686] width 191 height 33
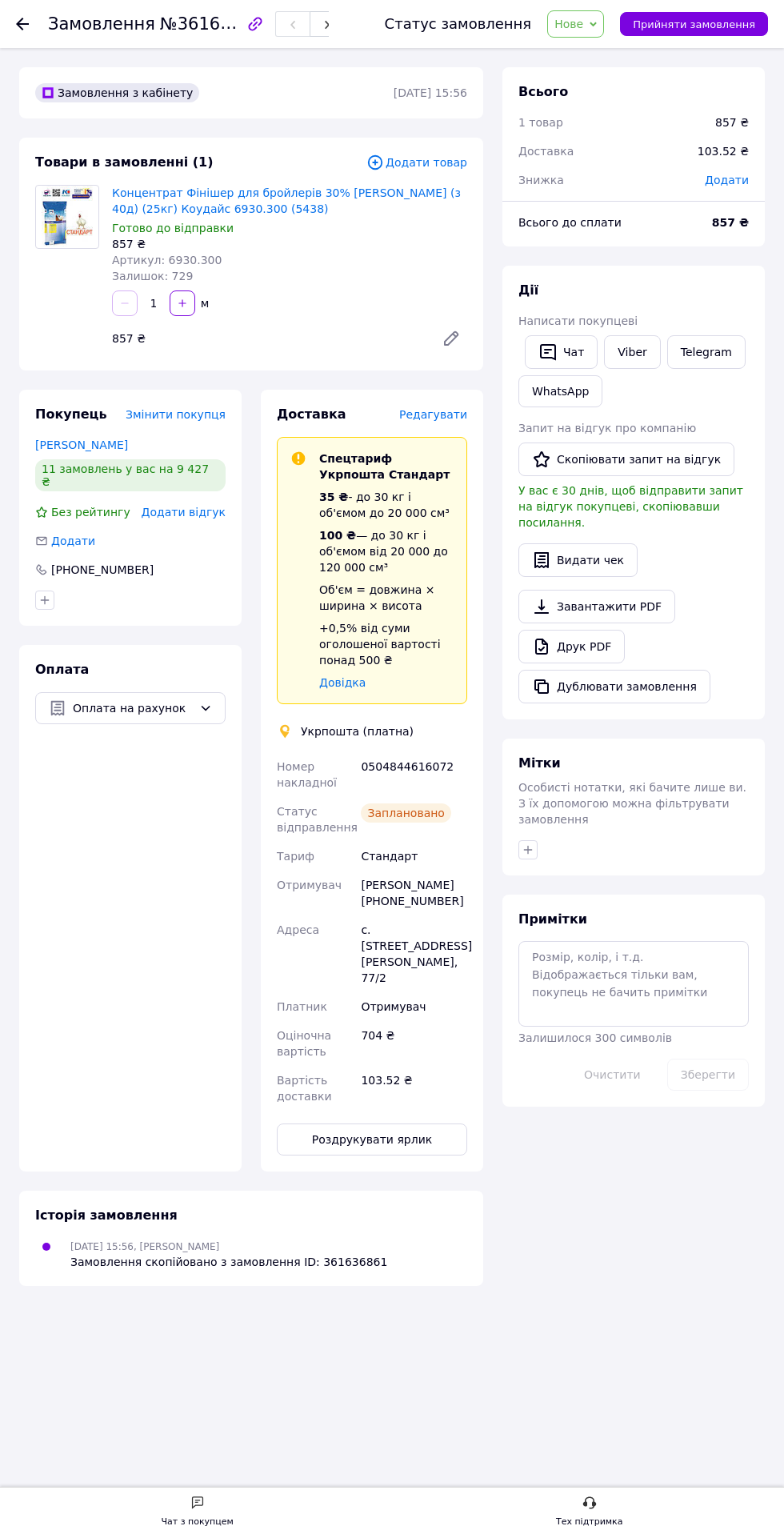
click at [408, 1083] on div "103.52 ₴" at bounding box center [414, 1088] width 113 height 45
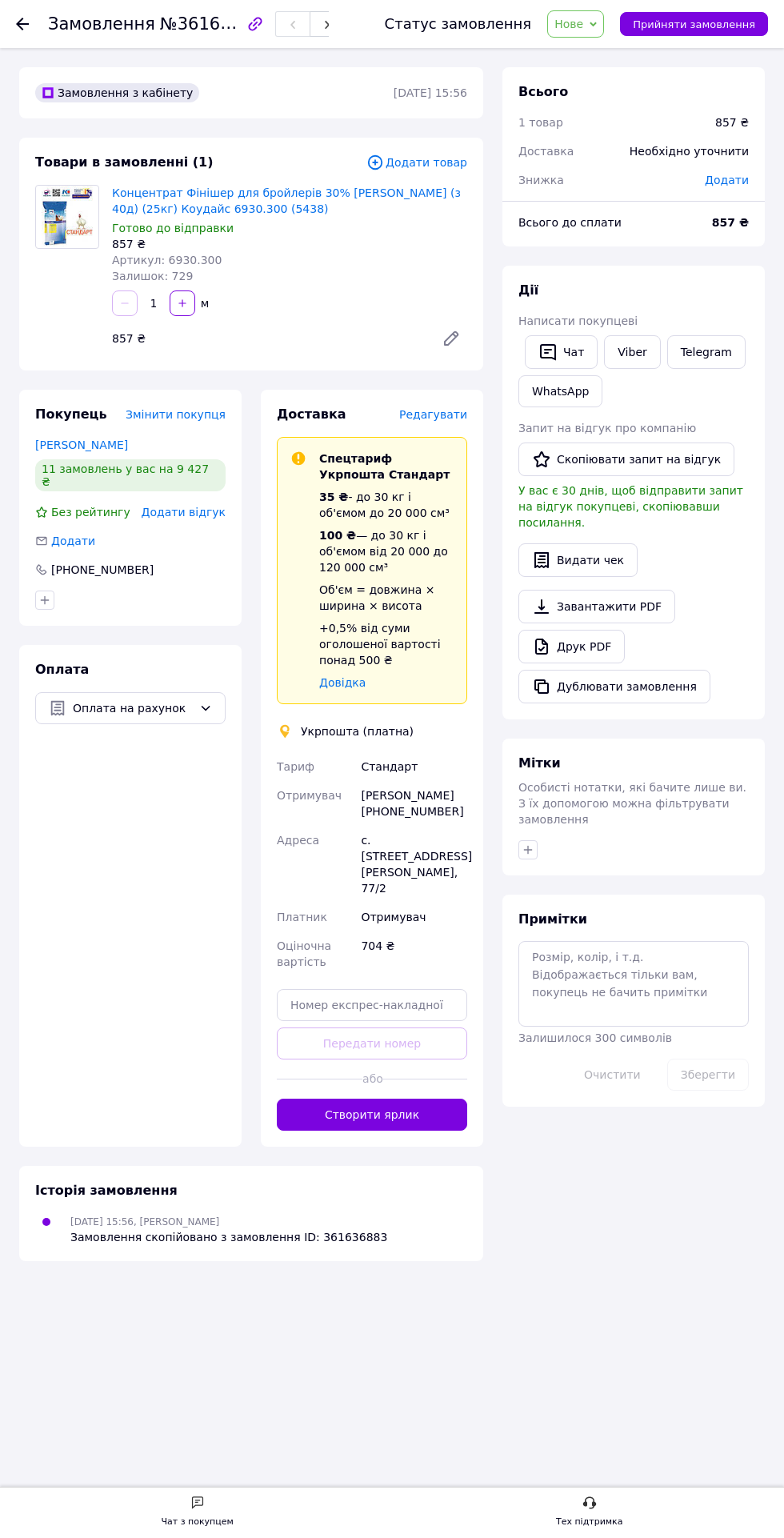
click at [424, 1104] on button "Створити ярлик" at bounding box center [371, 1114] width 191 height 32
click at [645, 670] on button "Дублювати замовлення" at bounding box center [614, 686] width 191 height 33
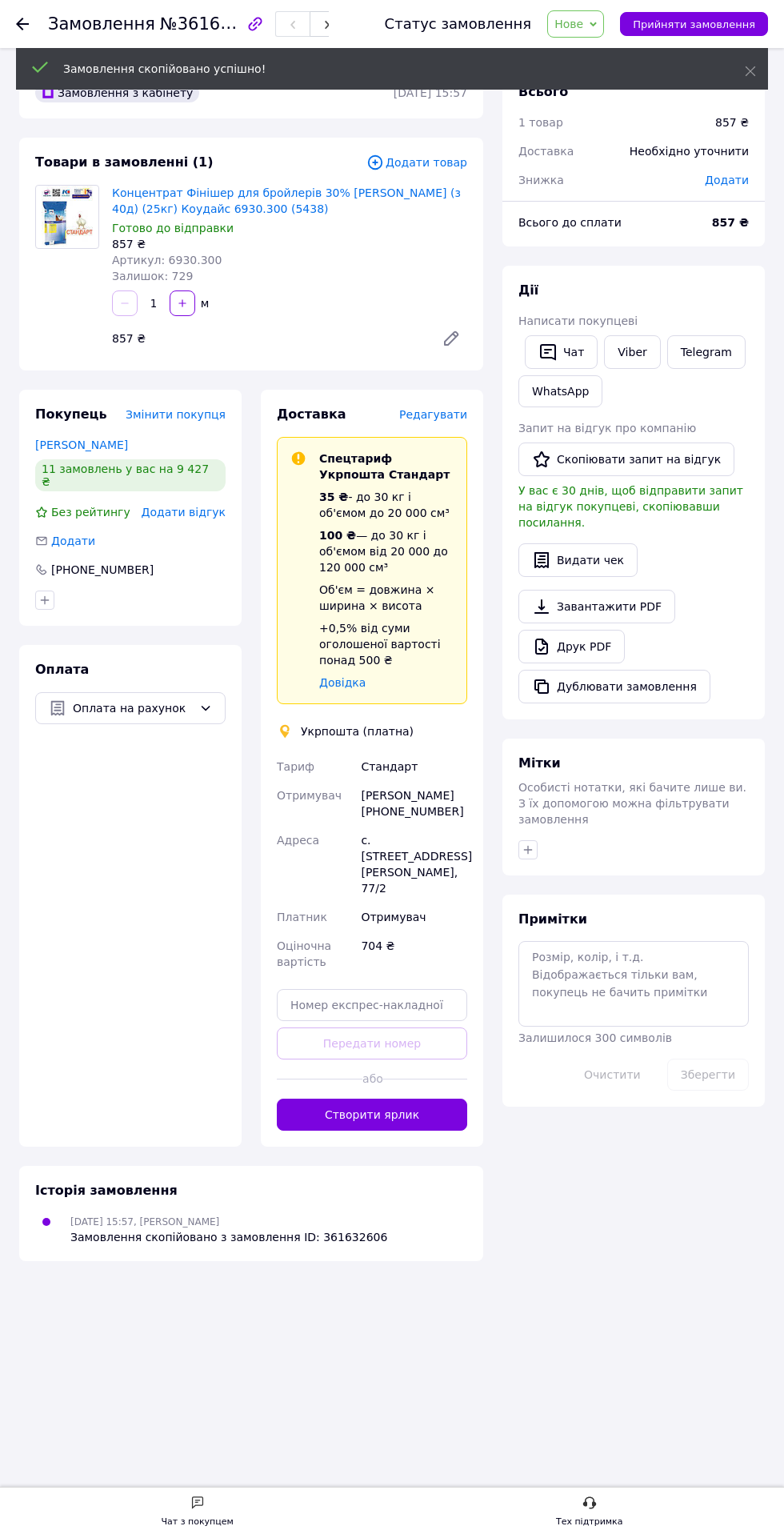
click at [432, 1106] on button "Створити ярлик" at bounding box center [371, 1114] width 191 height 32
click at [415, 1099] on button "Створити ярлик" at bounding box center [371, 1114] width 191 height 32
click at [637, 670] on button "Дублювати замовлення" at bounding box center [614, 686] width 191 height 33
click at [413, 1110] on button "Створити ярлик" at bounding box center [371, 1114] width 191 height 32
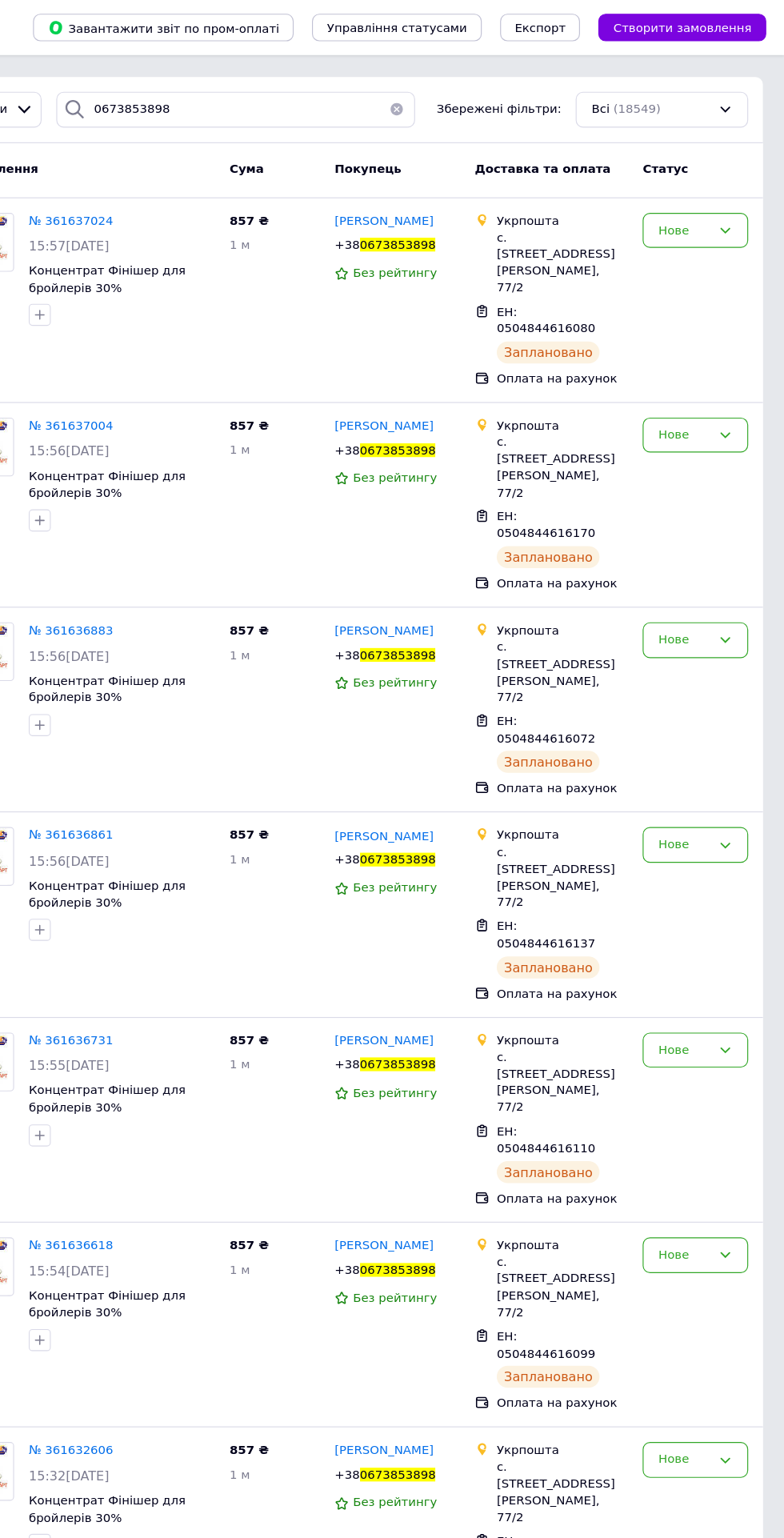
click at [704, 93] on div "Всі (18549)" at bounding box center [677, 96] width 150 height 32
click at [709, 206] on div "Нове (9)" at bounding box center [677, 211] width 126 height 15
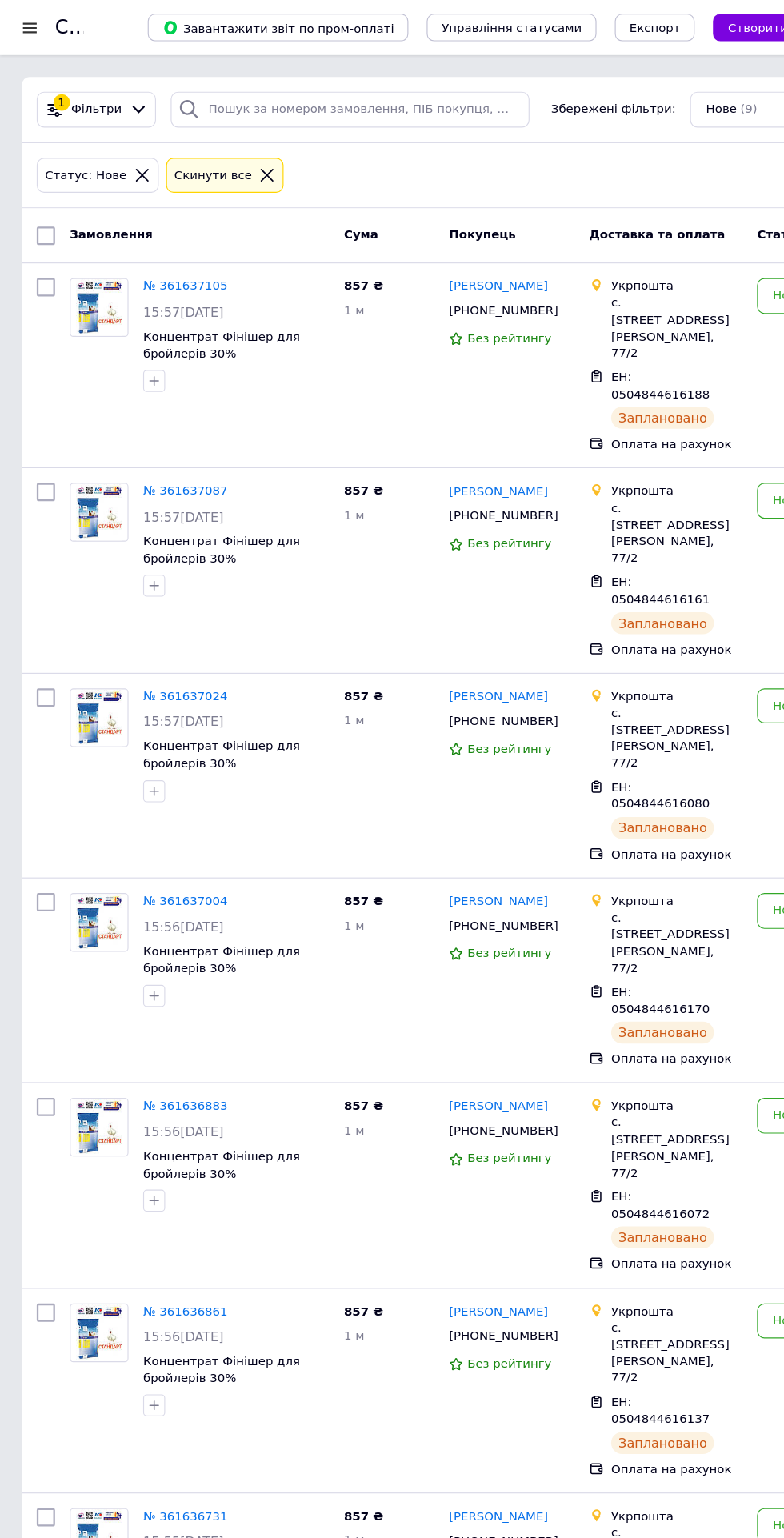
click at [39, 204] on input "checkbox" at bounding box center [40, 206] width 16 height 16
checkbox input "true"
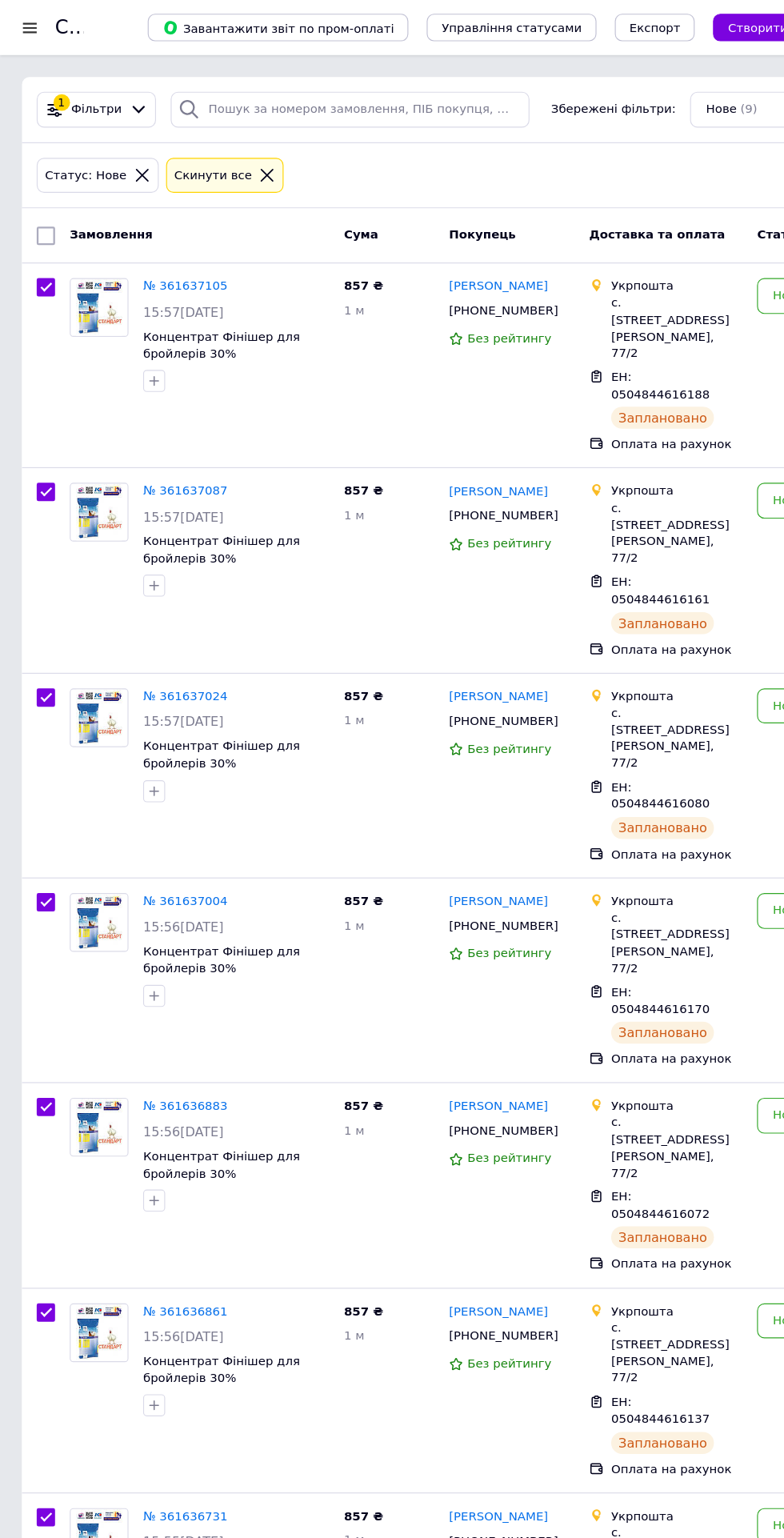
checkbox input "true"
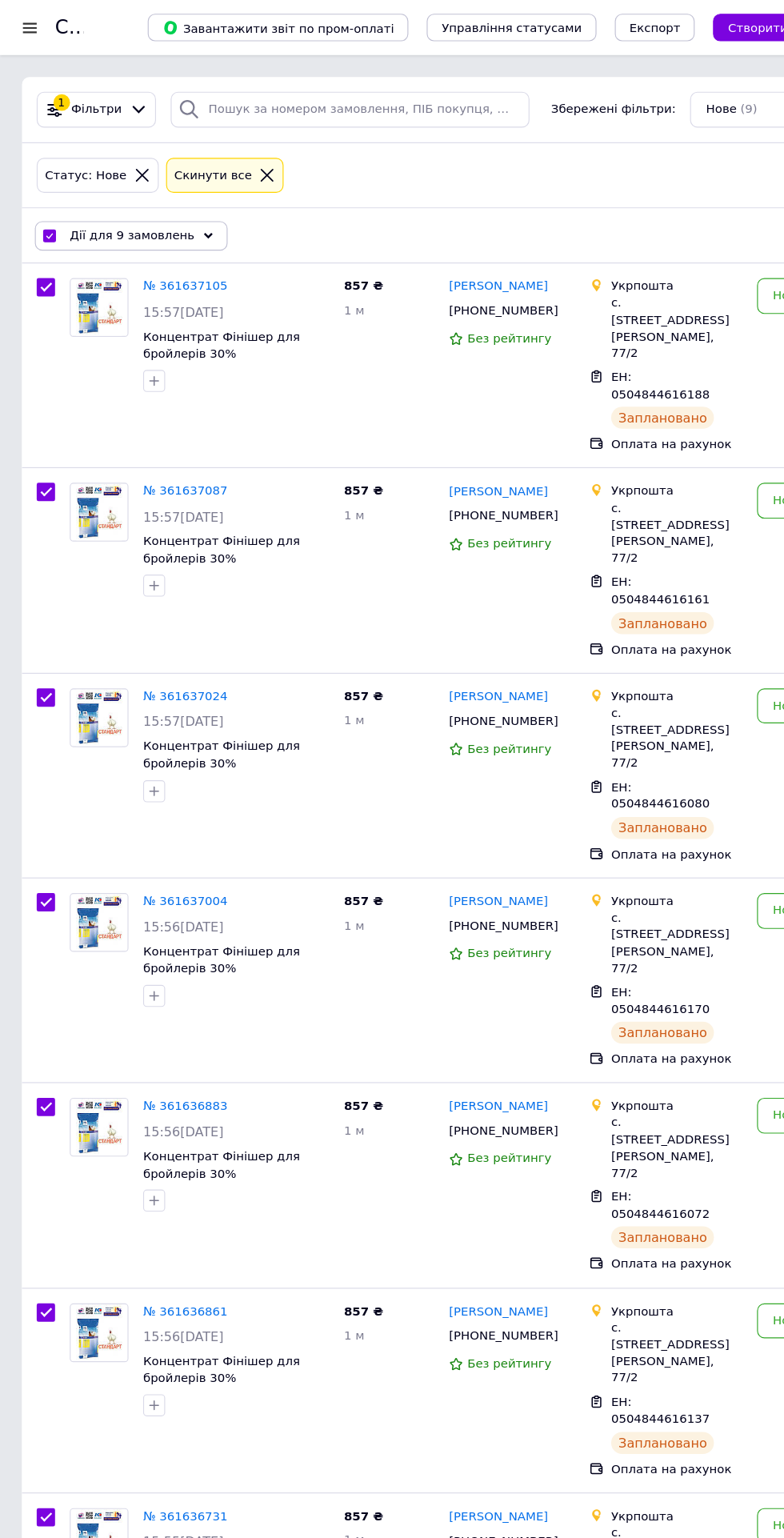
click at [168, 210] on div "Дії для 9 замовлень" at bounding box center [115, 205] width 168 height 25
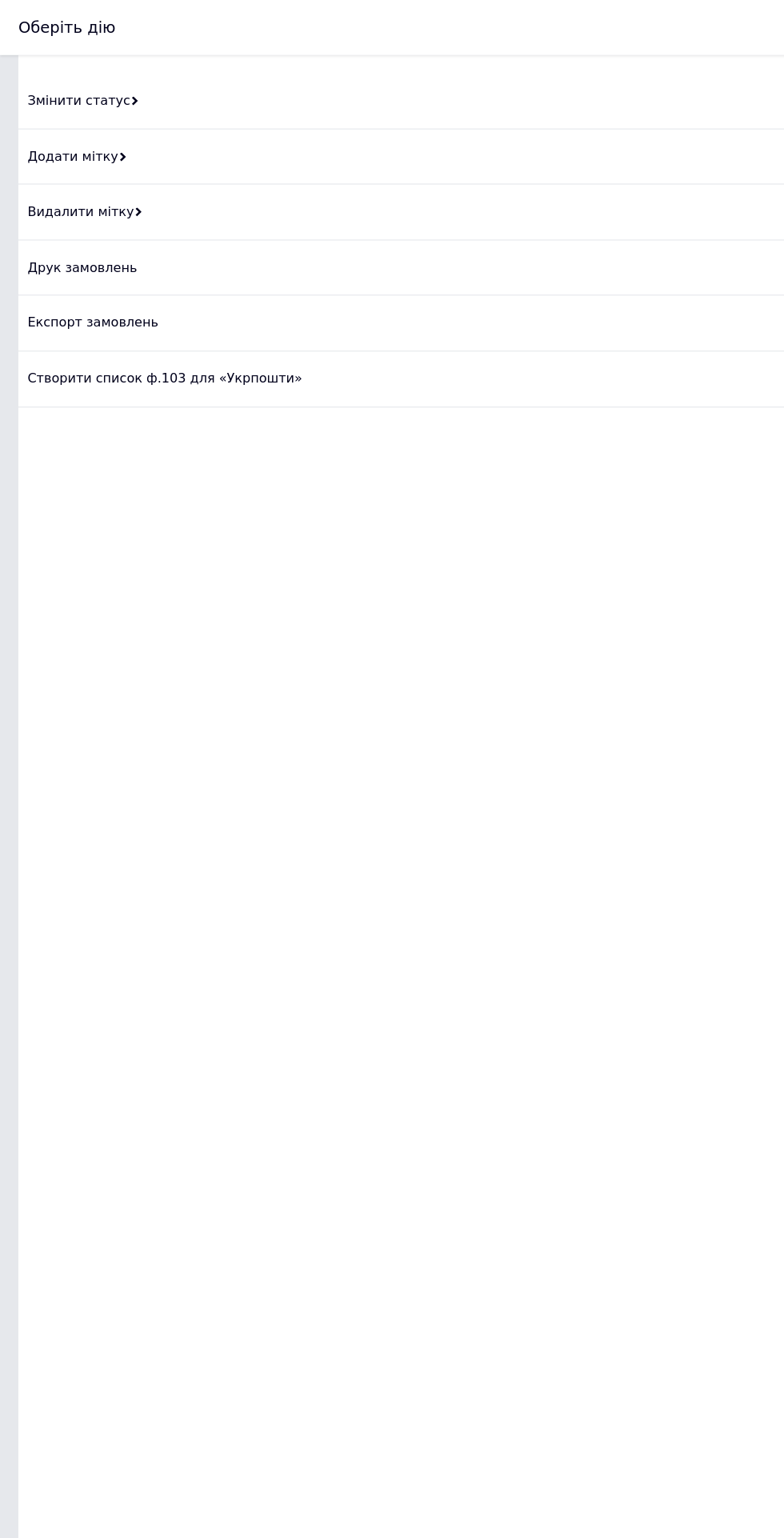
click at [338, 335] on div "Створити список ф.103 для «Укрпошти»" at bounding box center [392, 331] width 751 height 49
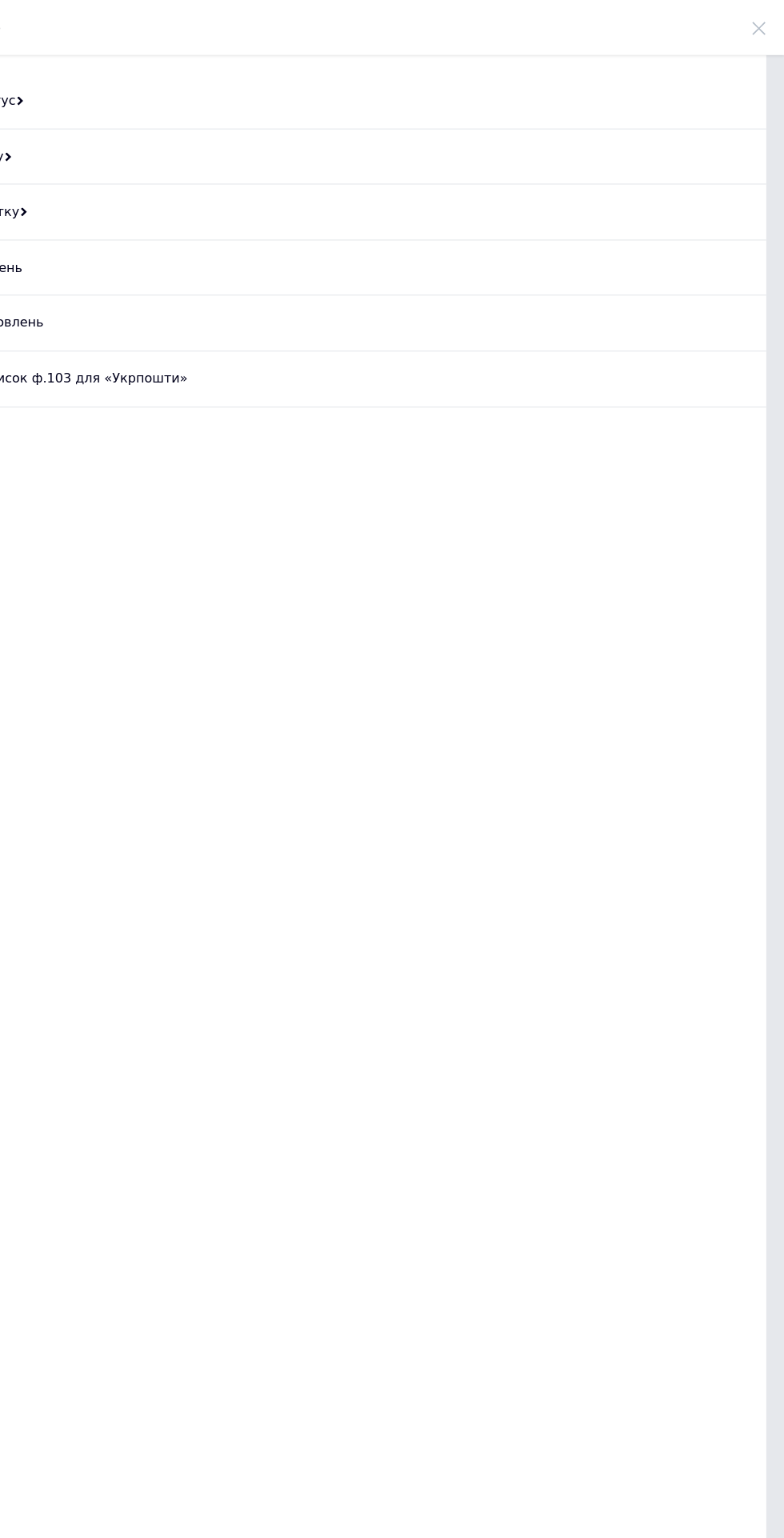
click at [761, 24] on use at bounding box center [761, 24] width 11 height 11
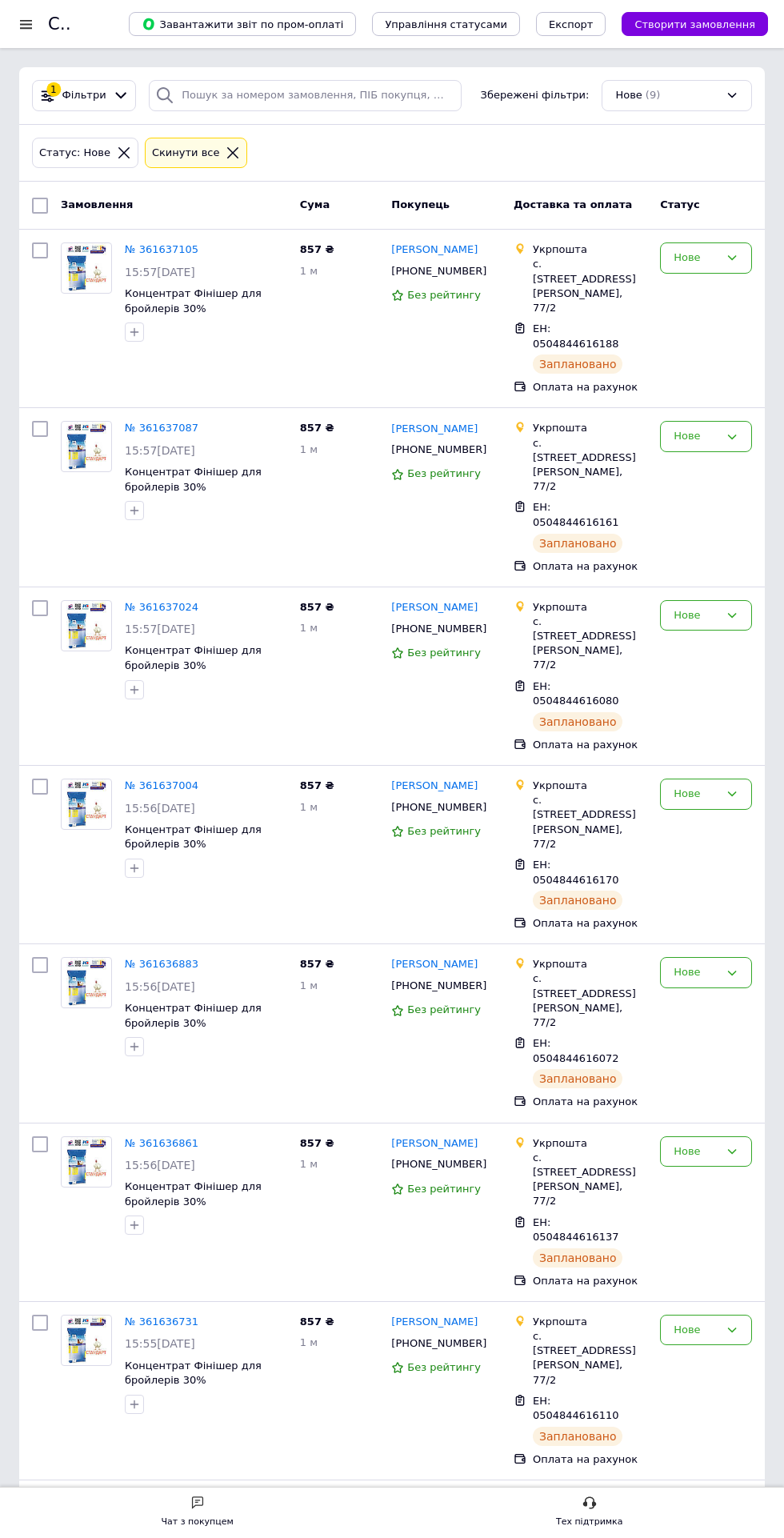
click at [40, 248] on input "checkbox" at bounding box center [40, 250] width 16 height 16
click at [43, 205] on input "checkbox" at bounding box center [43, 206] width 11 height 11
click at [36, 209] on input "checkbox" at bounding box center [40, 206] width 16 height 16
checkbox input "true"
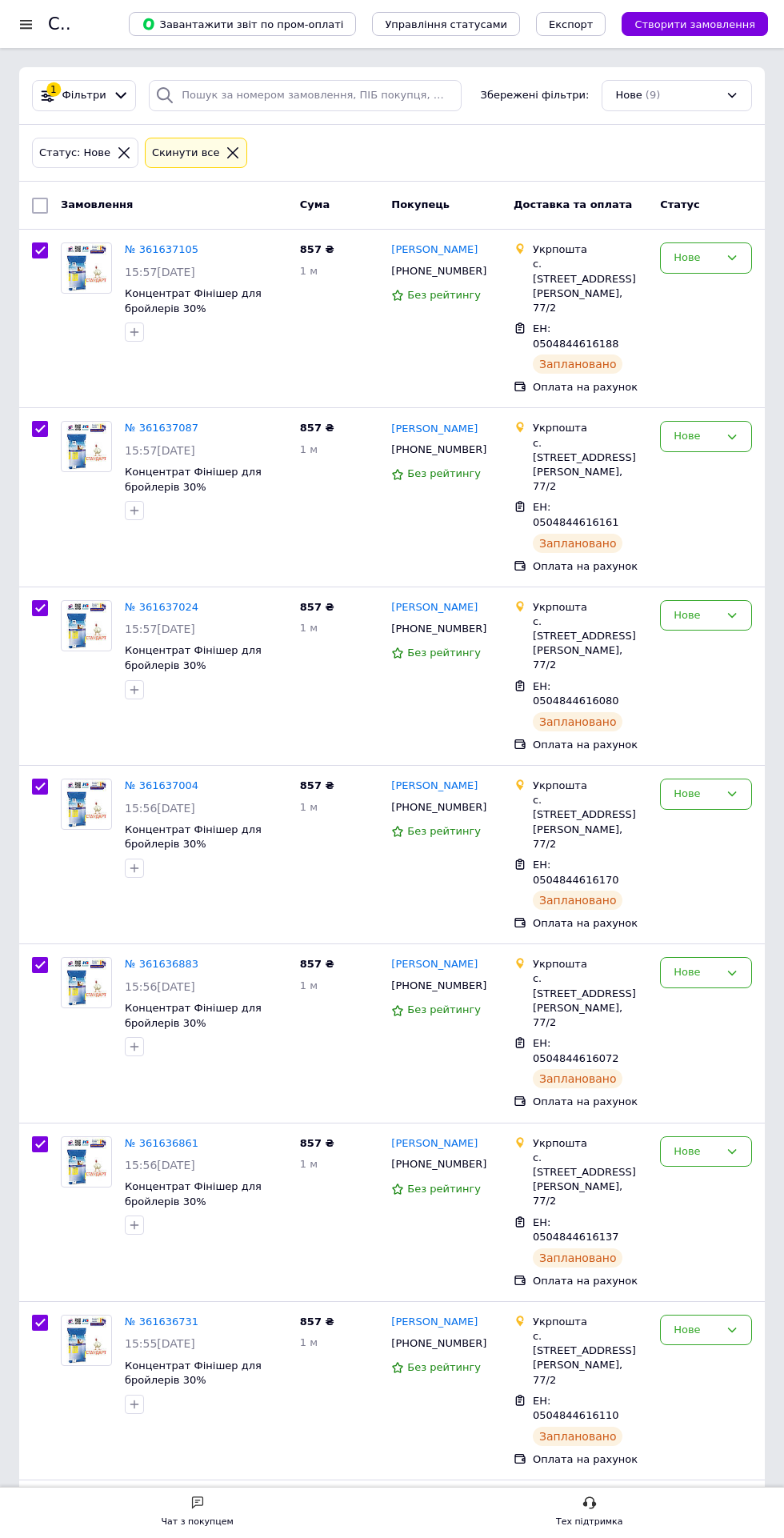
checkbox input "true"
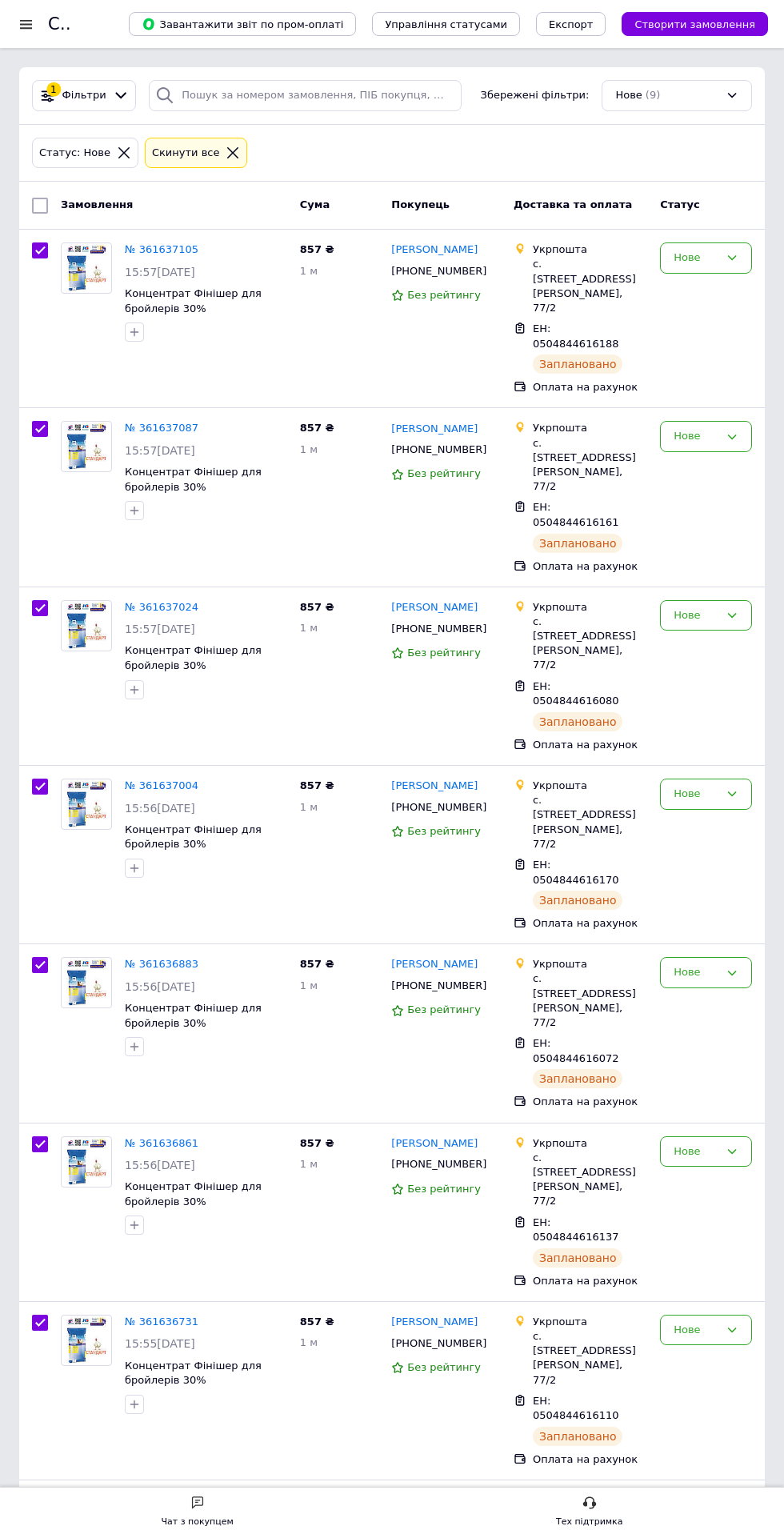
checkbox input "true"
click at [133, 199] on span "Дії для 9 замовлень" at bounding box center [115, 206] width 108 height 14
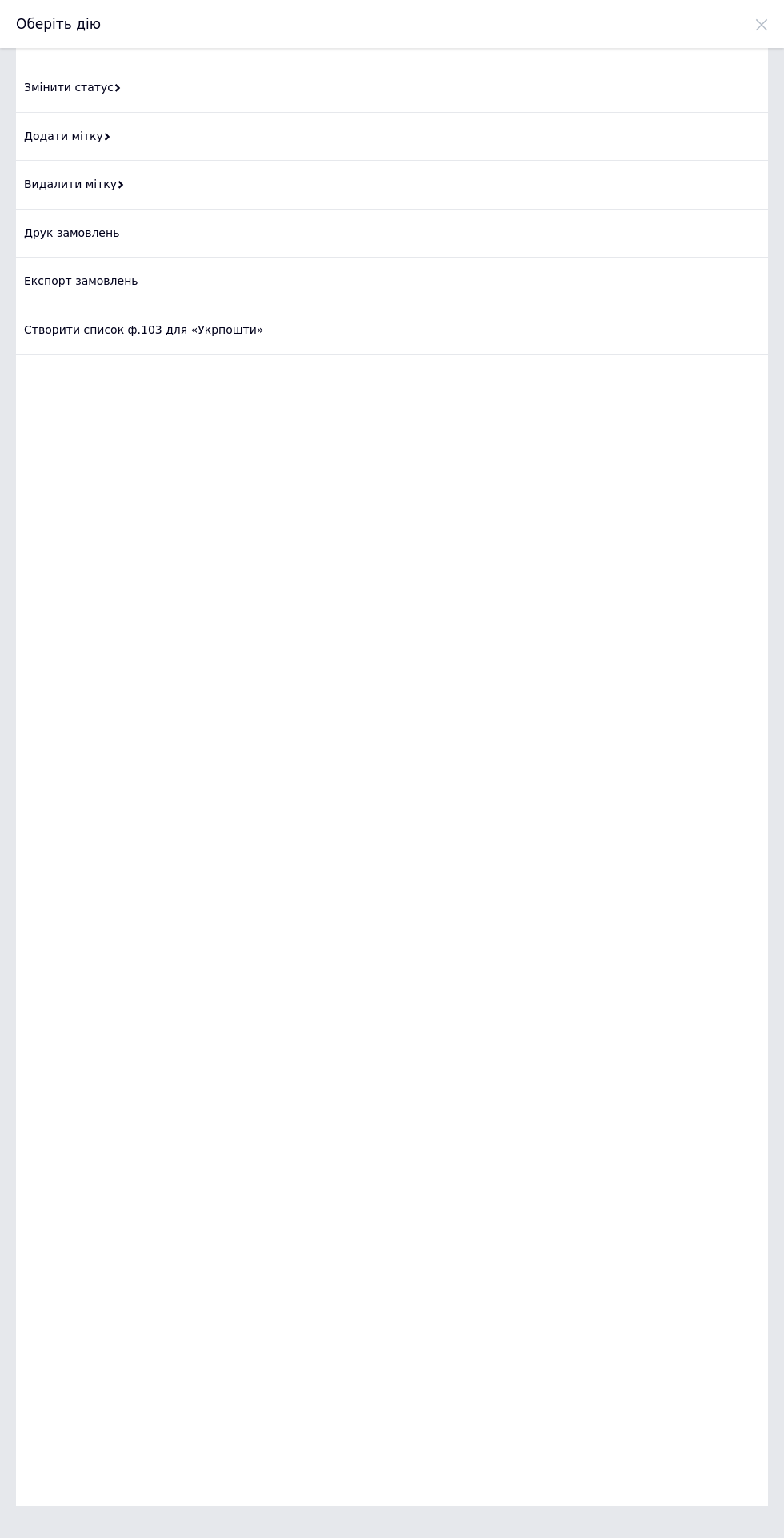
click at [262, 70] on div "Змінити статус" at bounding box center [392, 89] width 751 height 49
click at [250, 72] on div "Прийнято" at bounding box center [392, 89] width 751 height 49
checkbox input "false"
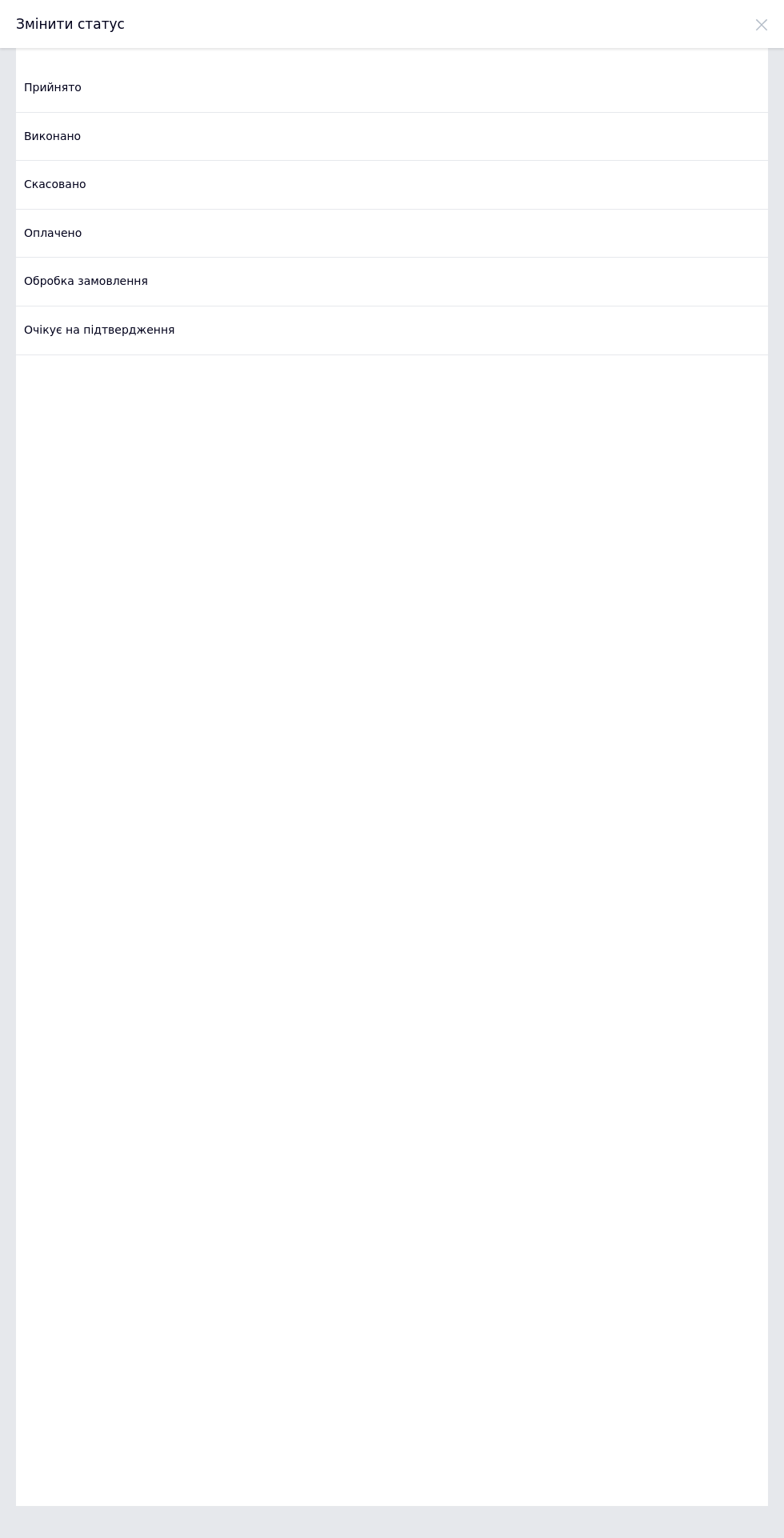
checkbox input "false"
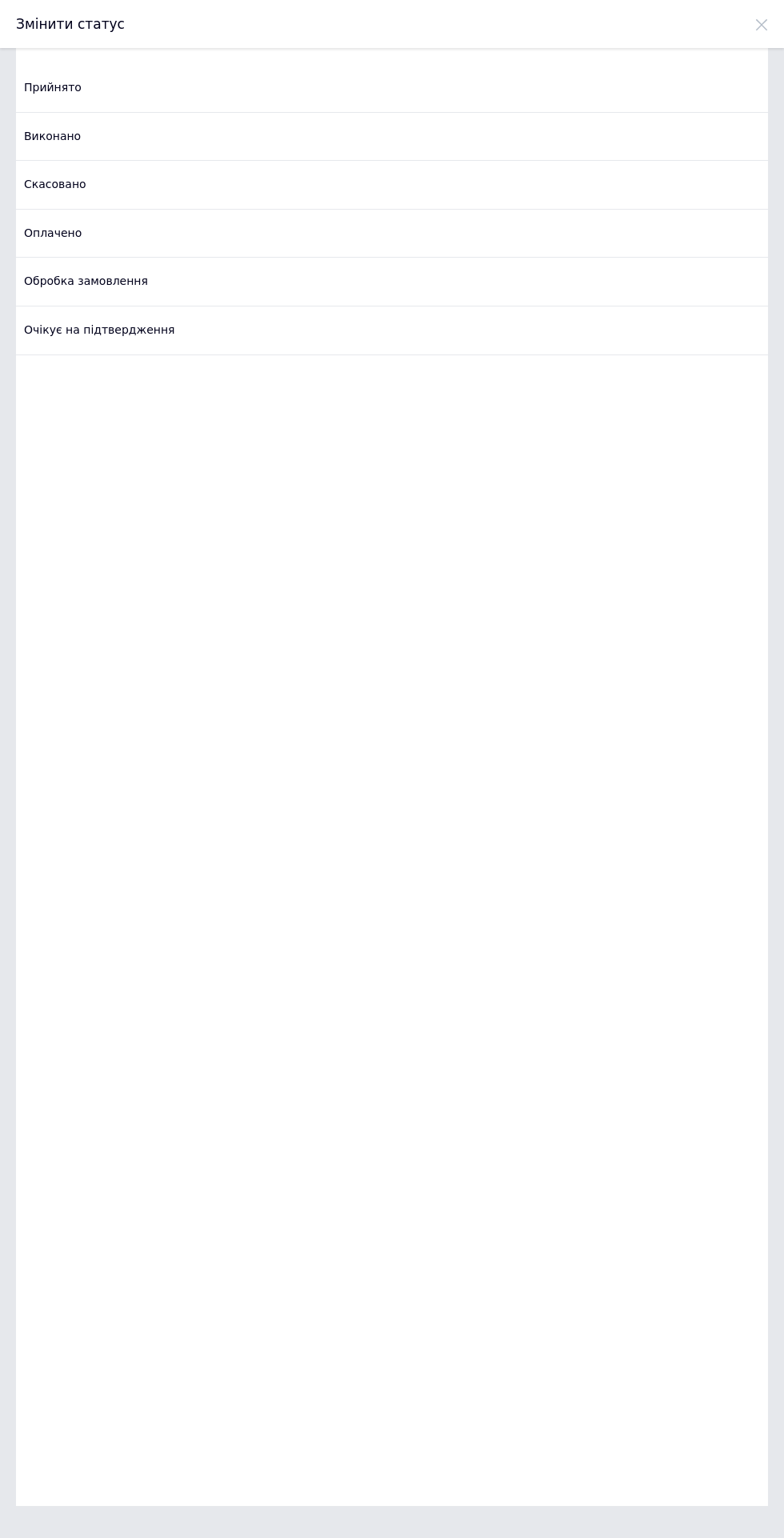
checkbox input "false"
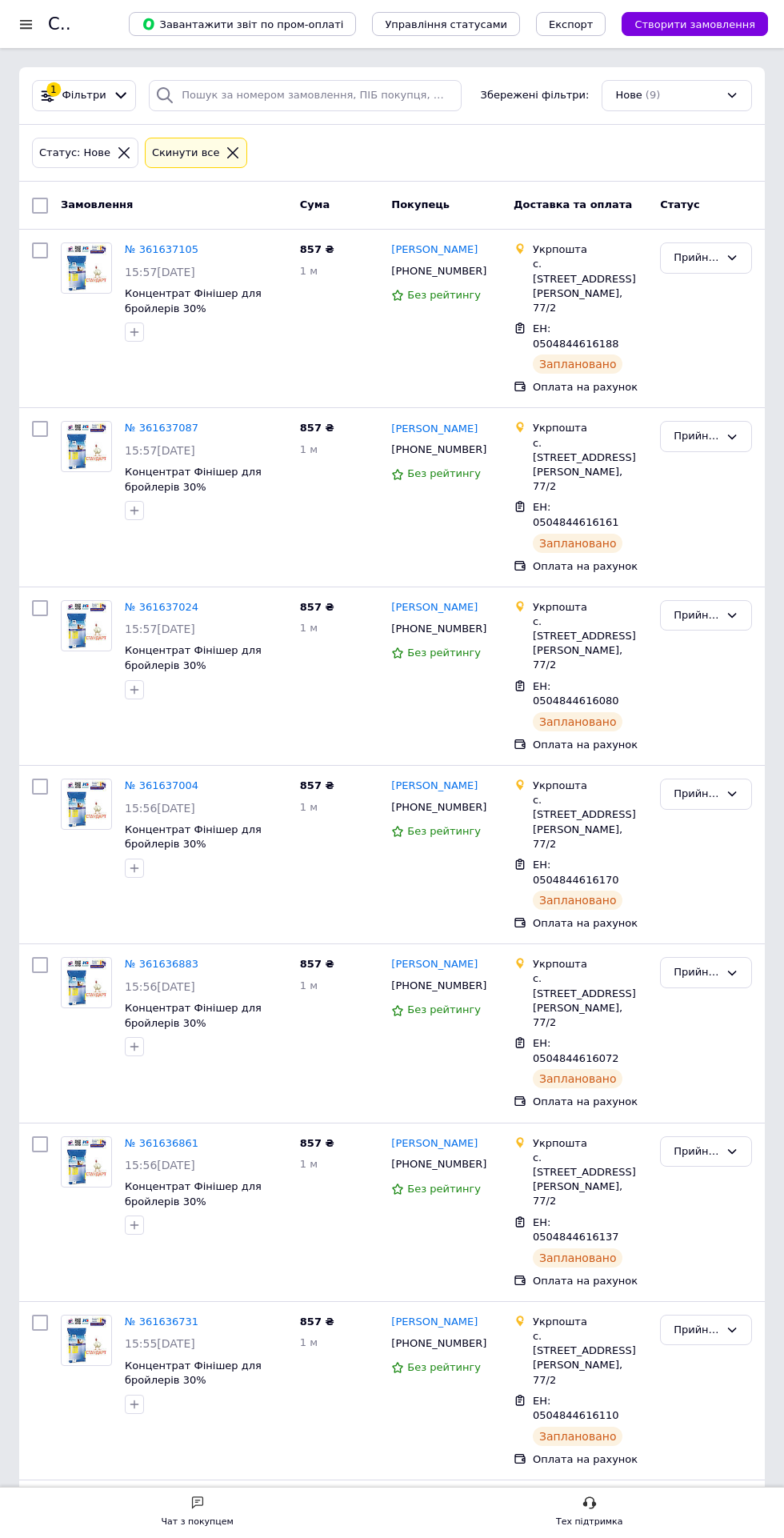
click at [732, 95] on div "Нове (9)" at bounding box center [677, 96] width 150 height 32
click at [716, 128] on div "Всі (18549)" at bounding box center [677, 129] width 126 height 15
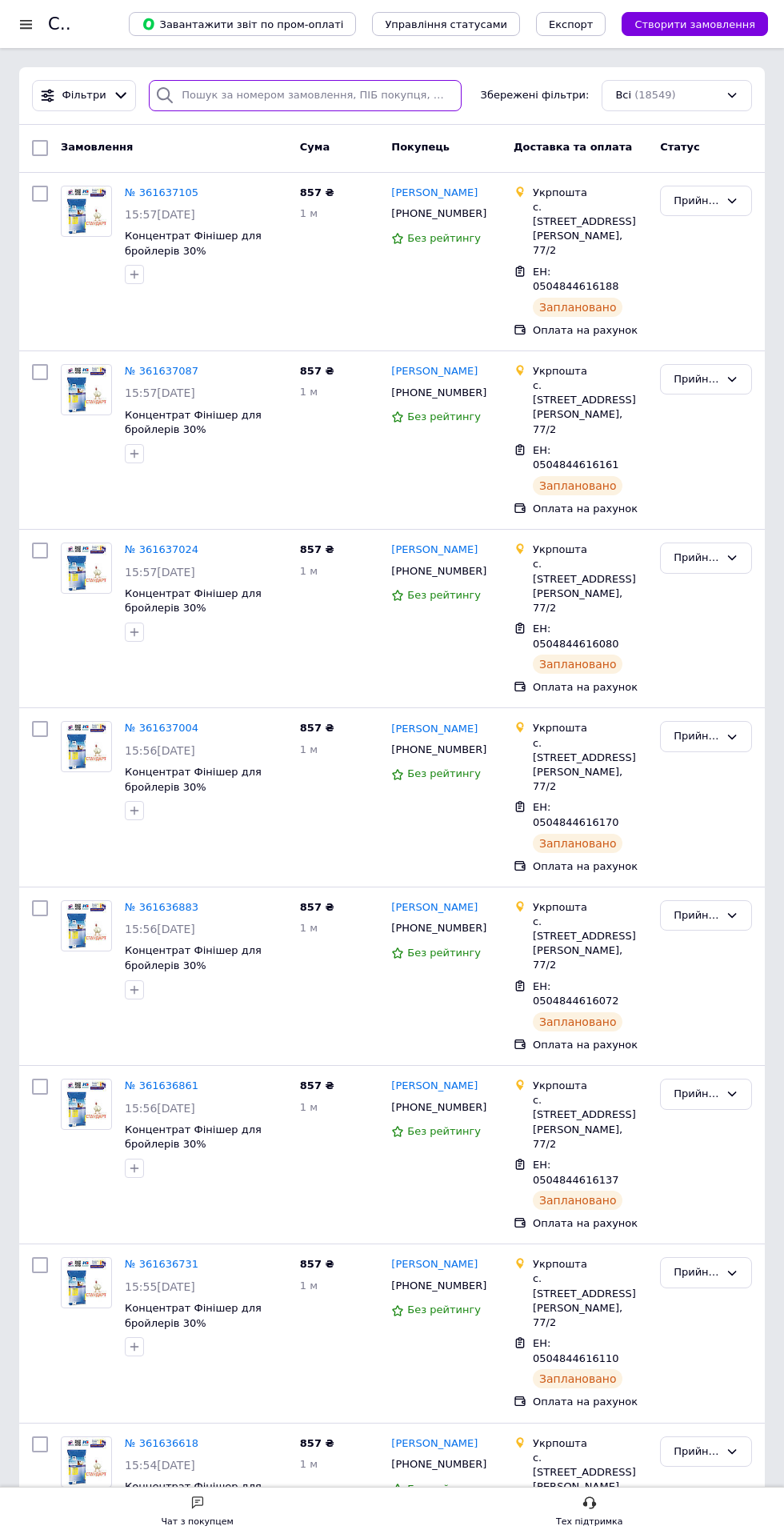
click at [352, 97] on input "search" at bounding box center [305, 96] width 313 height 32
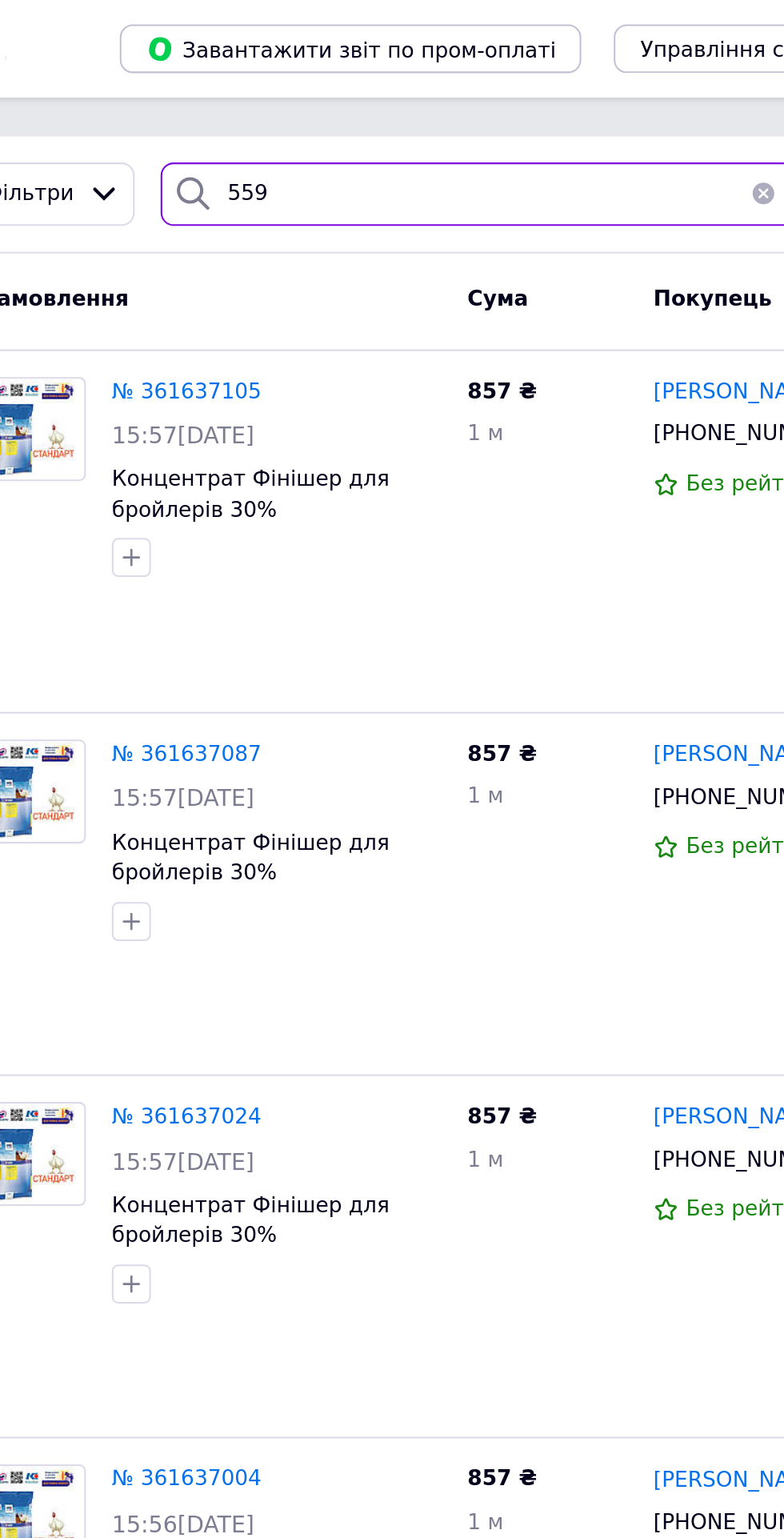
type input "5596"
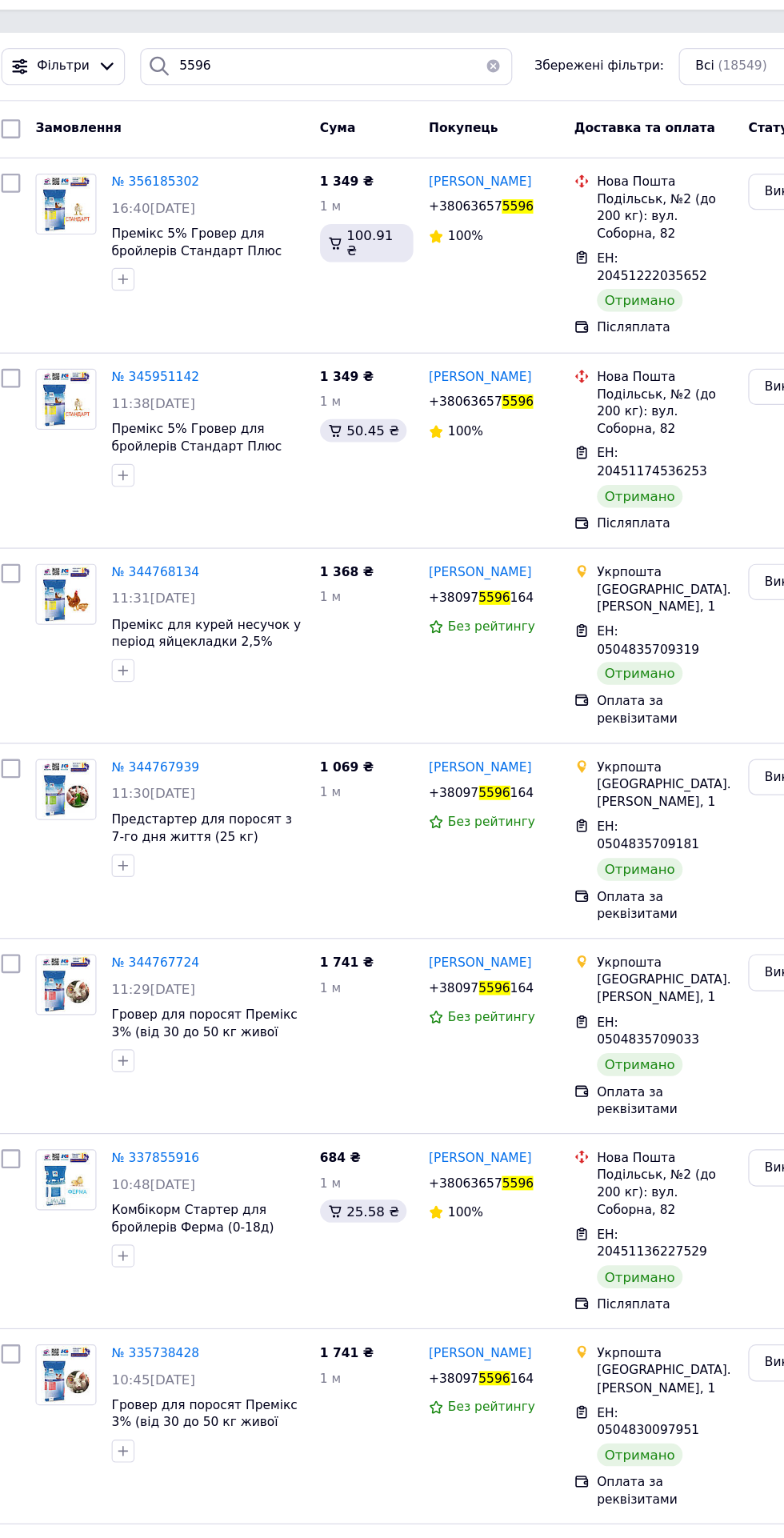
click at [158, 192] on span "№ 356185302" at bounding box center [161, 192] width 73 height 12
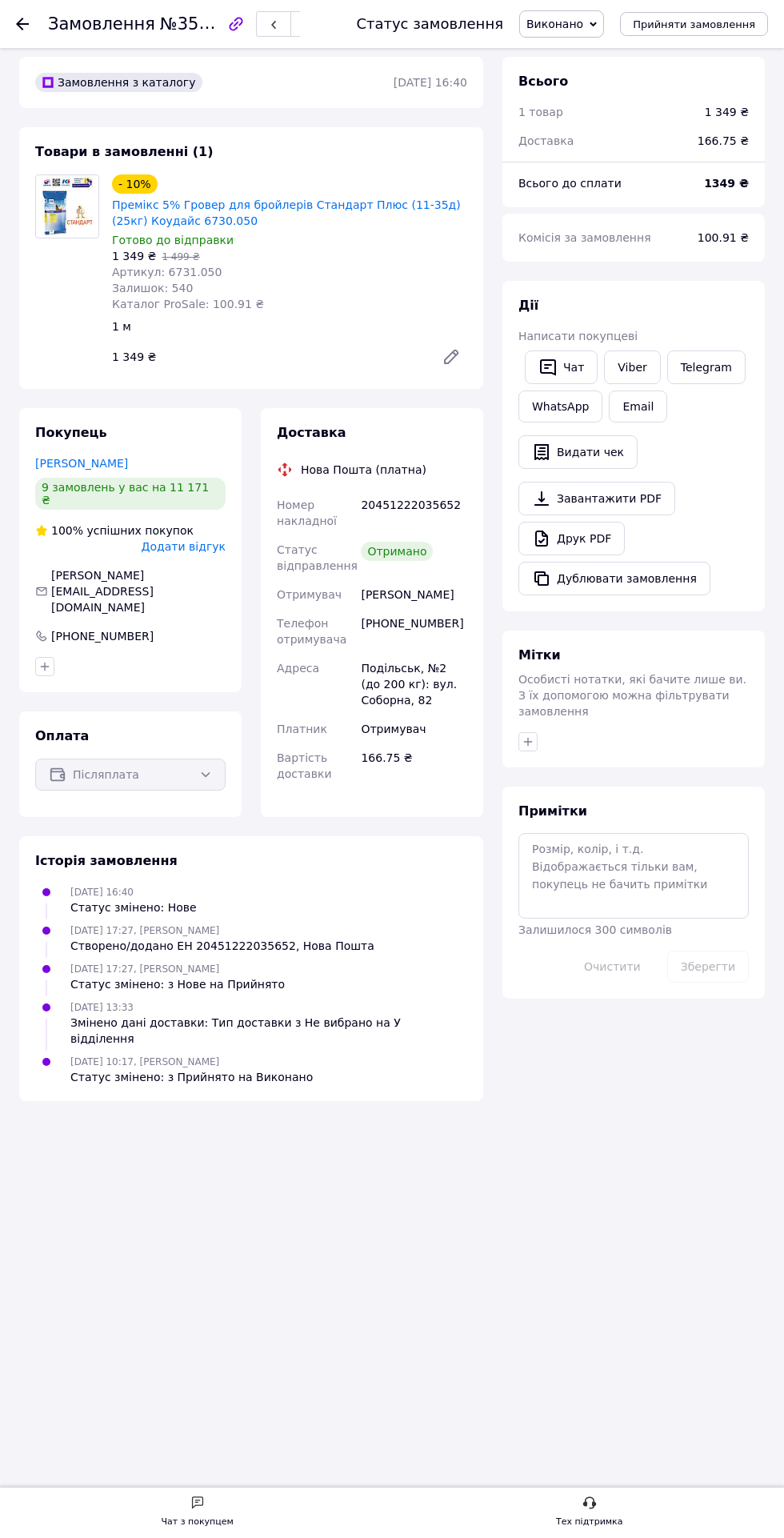
scroll to position [9, 0]
click at [639, 576] on button "Дублювати замовлення" at bounding box center [614, 579] width 191 height 33
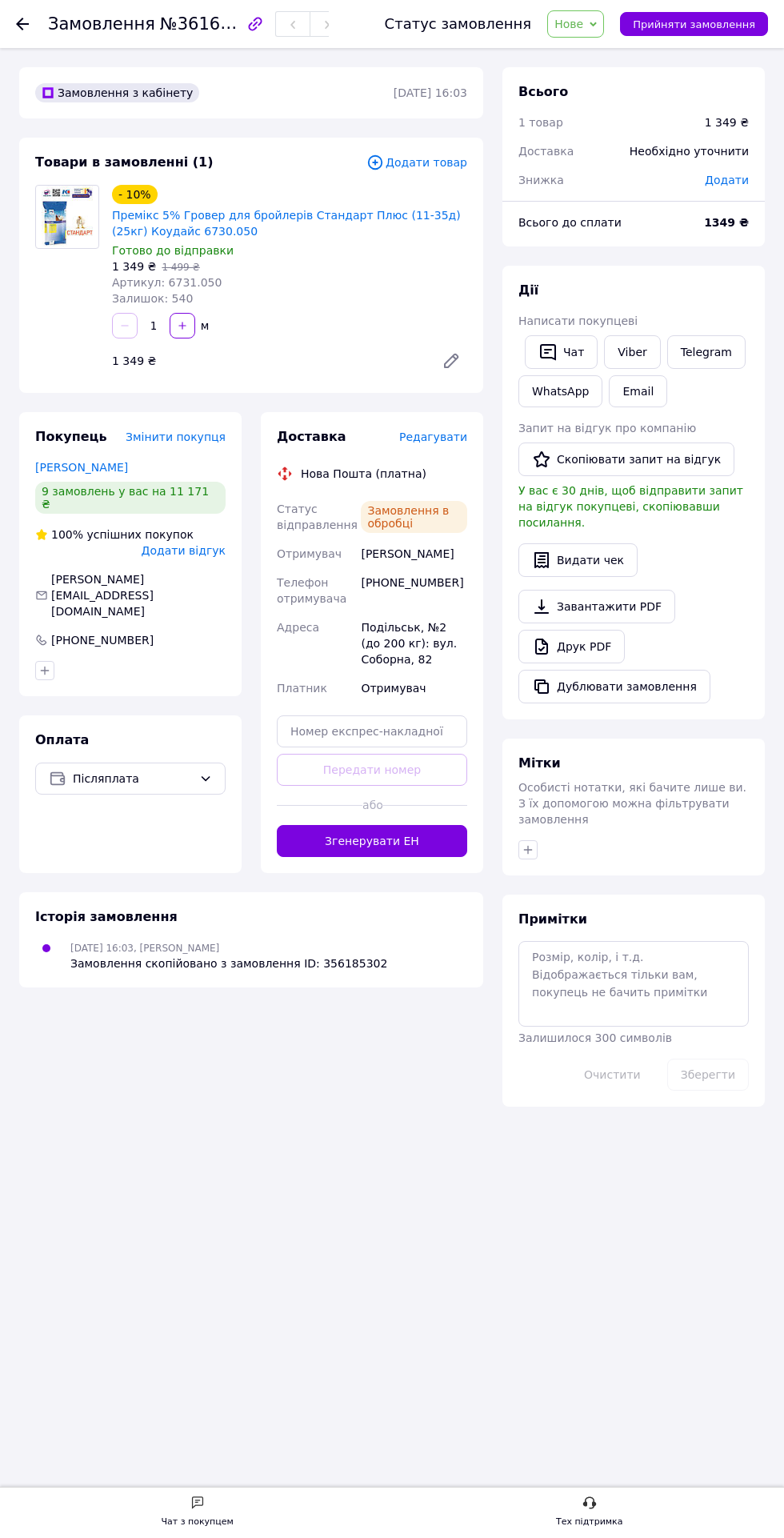
click at [181, 324] on icon "button" at bounding box center [182, 325] width 7 height 7
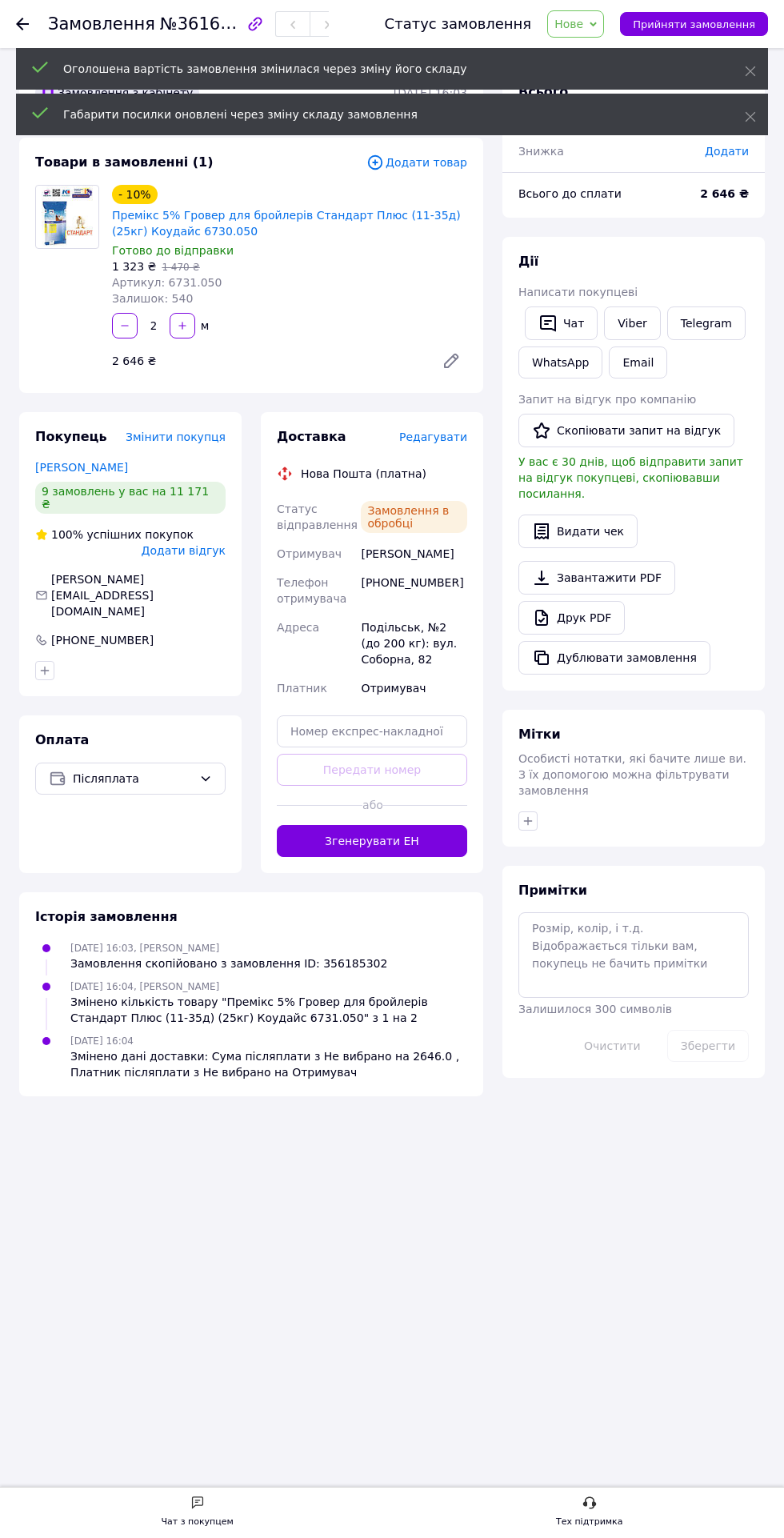
click at [124, 325] on icon "button" at bounding box center [125, 325] width 11 height 11
type input "1"
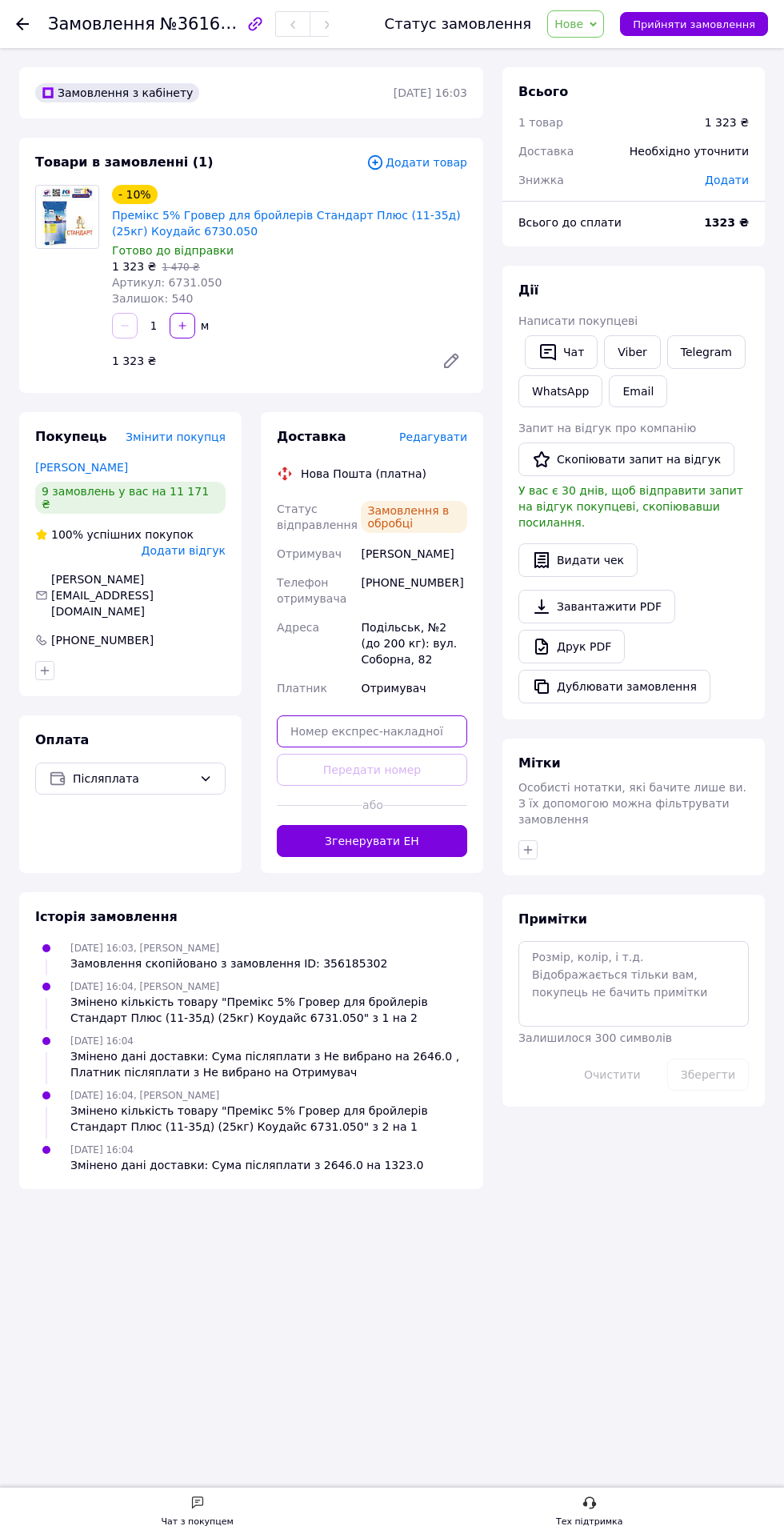
paste input "20451247310954"
type input "20451247310954"
click at [443, 767] on button "Передати номер" at bounding box center [371, 769] width 191 height 32
click at [664, 24] on span "Прийняти замовлення" at bounding box center [693, 23] width 122 height 12
